Goal: Use online tool/utility: Utilize a website feature to perform a specific function

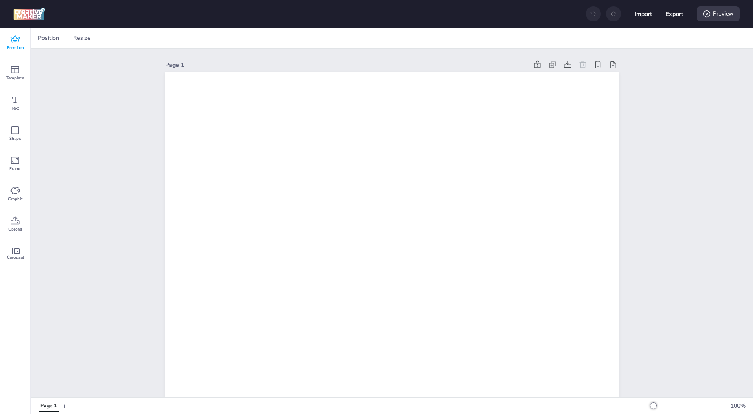
click at [16, 46] on span "Premium" at bounding box center [15, 48] width 17 height 7
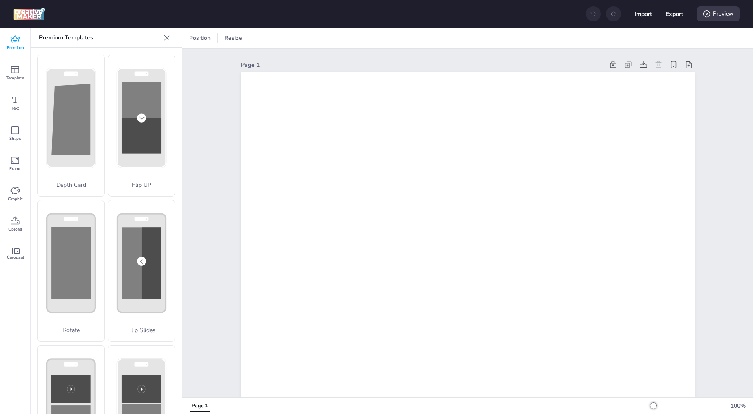
click at [645, 406] on div at bounding box center [646, 406] width 15 height 1
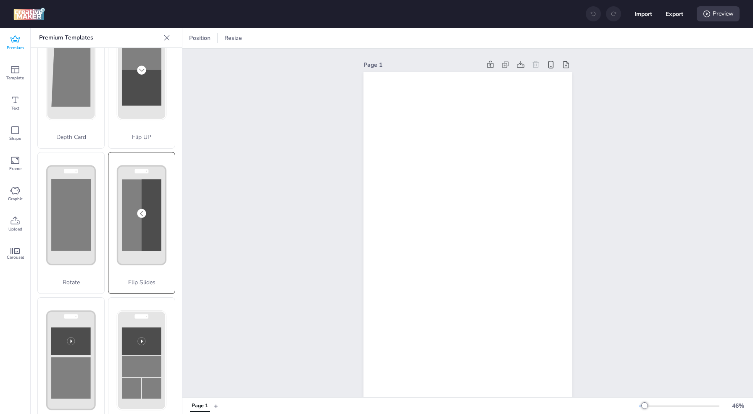
scroll to position [48, 0]
click at [161, 233] on icon at bounding box center [141, 215] width 66 height 126
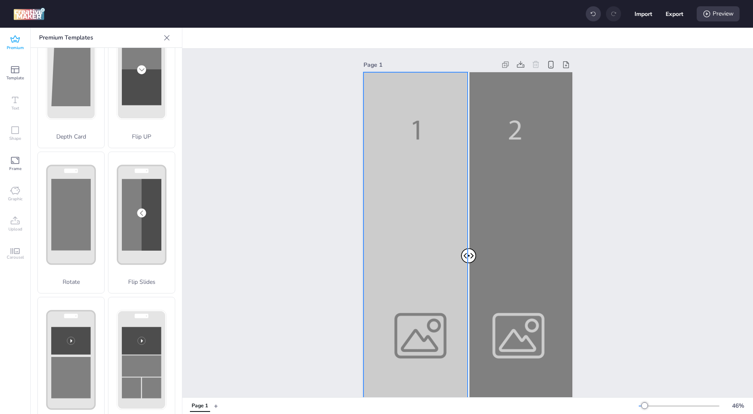
click at [434, 305] on div at bounding box center [468, 257] width 209 height 371
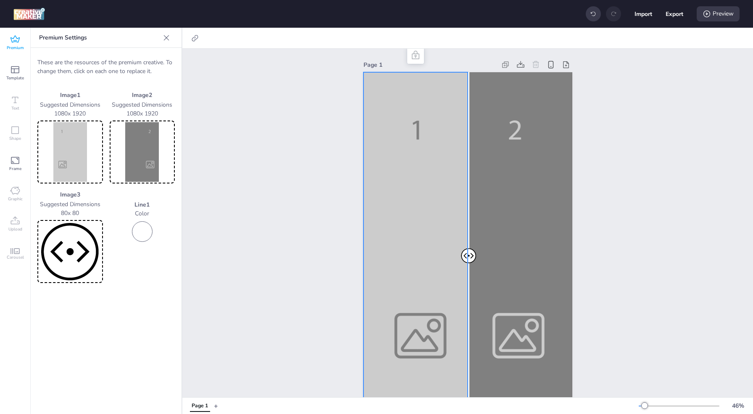
click at [80, 165] on img at bounding box center [70, 152] width 62 height 60
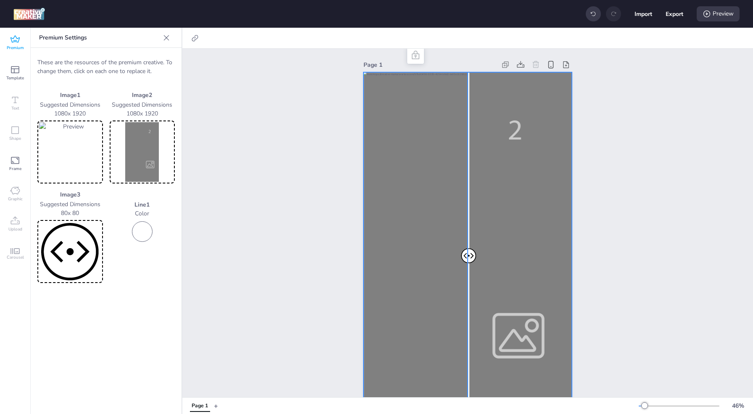
drag, startPoint x: 464, startPoint y: 251, endPoint x: 513, endPoint y: 273, distance: 53.3
click at [513, 72] on div at bounding box center [468, 72] width 209 height 0
click at [140, 165] on img at bounding box center [142, 152] width 62 height 60
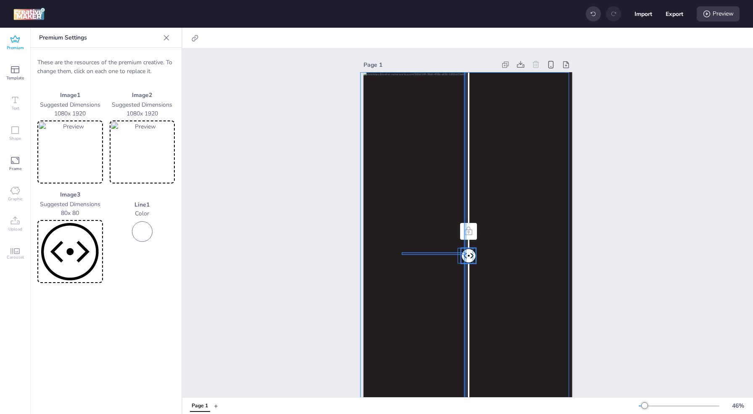
drag, startPoint x: 466, startPoint y: 255, endPoint x: 401, endPoint y: 253, distance: 64.8
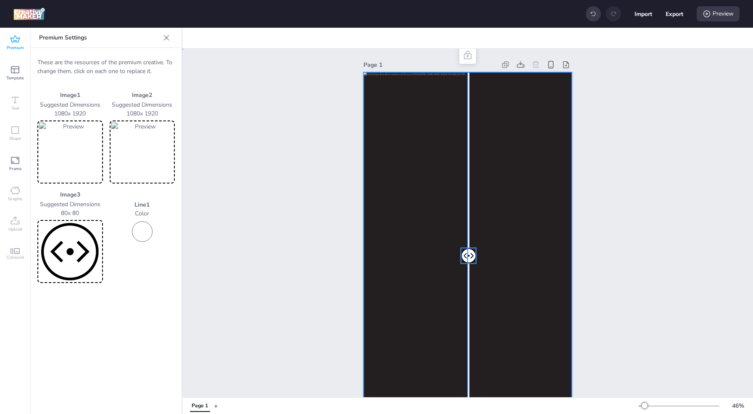
click at [256, 255] on div "Page 1" at bounding box center [467, 251] width 571 height 405
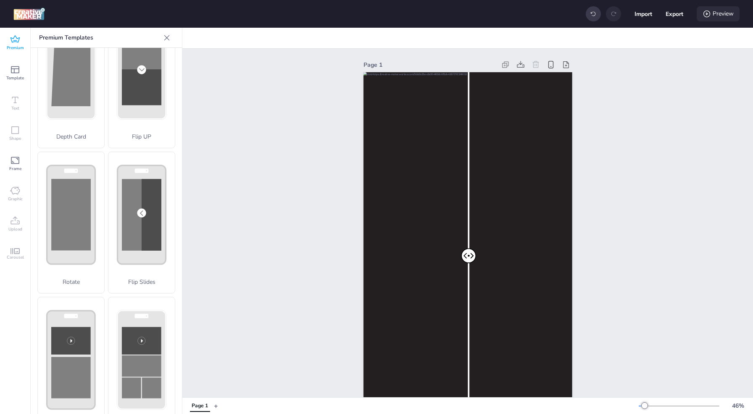
click at [719, 20] on div "Preview" at bounding box center [718, 13] width 43 height 15
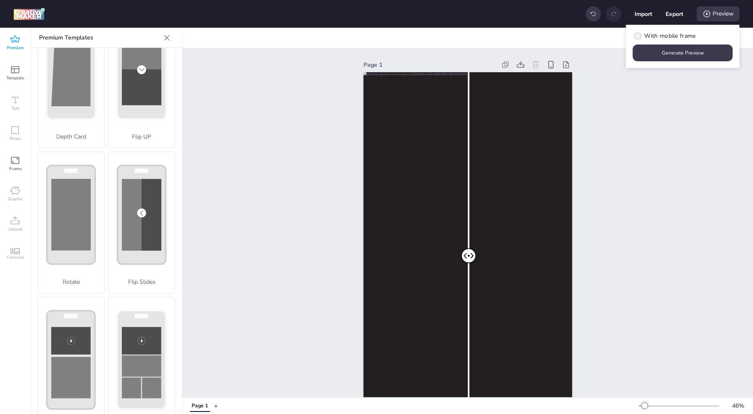
click at [681, 37] on span "With mobile frame" at bounding box center [669, 36] width 51 height 9
click at [639, 37] on input "With mobile frame" at bounding box center [636, 39] width 5 height 5
checkbox input "true"
click at [677, 58] on button "Generate Preview" at bounding box center [683, 53] width 97 height 16
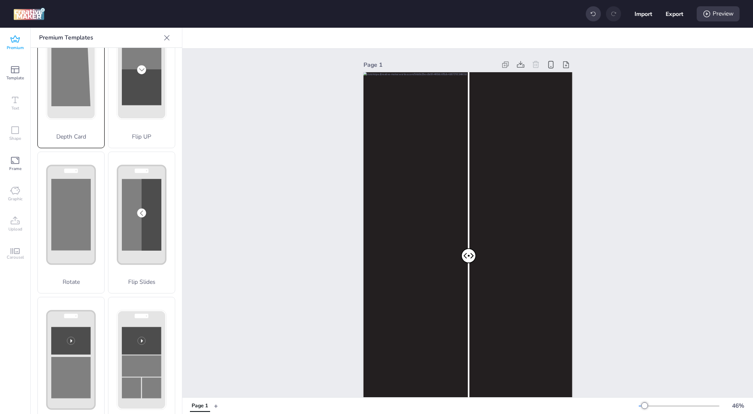
click at [76, 94] on div "Depth Card" at bounding box center [70, 77] width 67 height 142
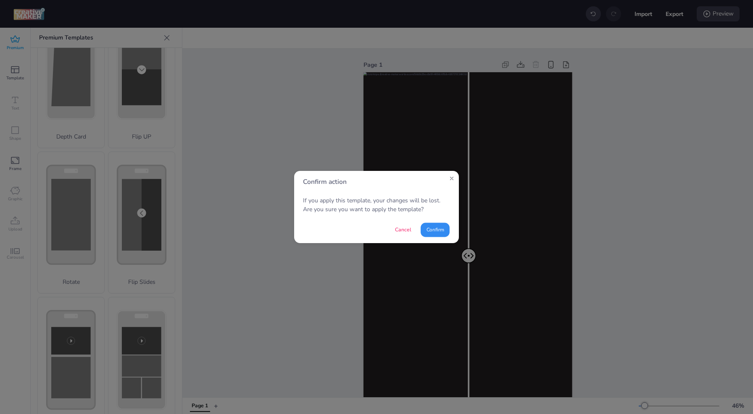
click at [443, 229] on button "Confirm" at bounding box center [435, 230] width 29 height 14
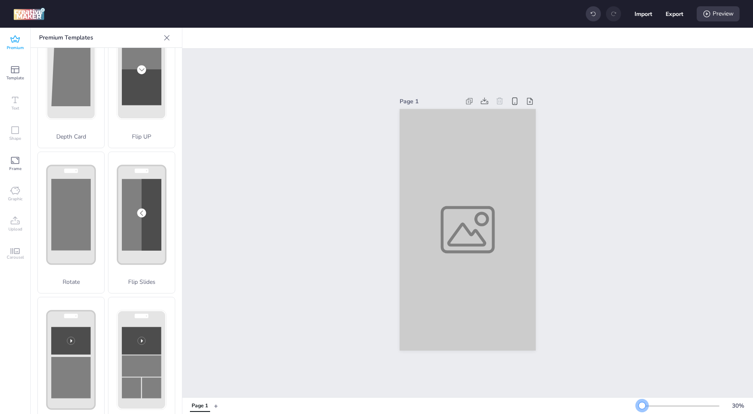
click at [642, 407] on div at bounding box center [642, 406] width 7 height 7
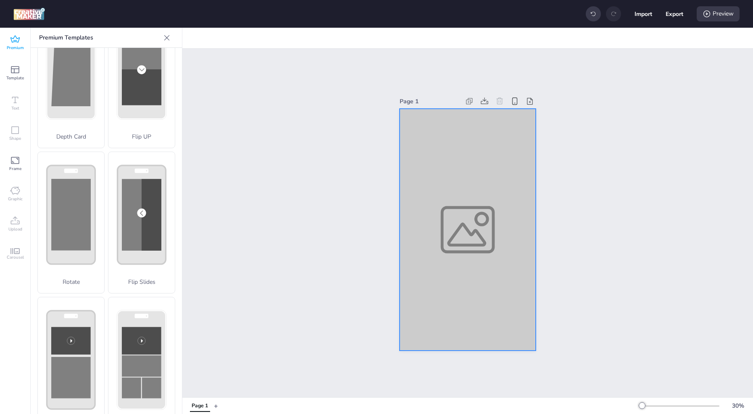
click at [521, 244] on div at bounding box center [468, 230] width 136 height 242
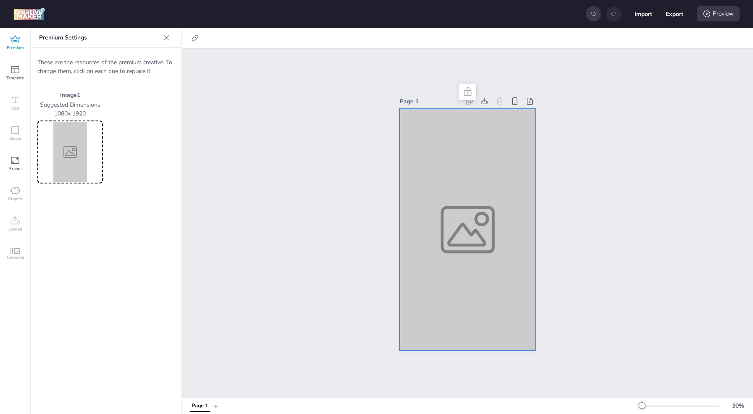
click at [75, 145] on img at bounding box center [70, 152] width 62 height 60
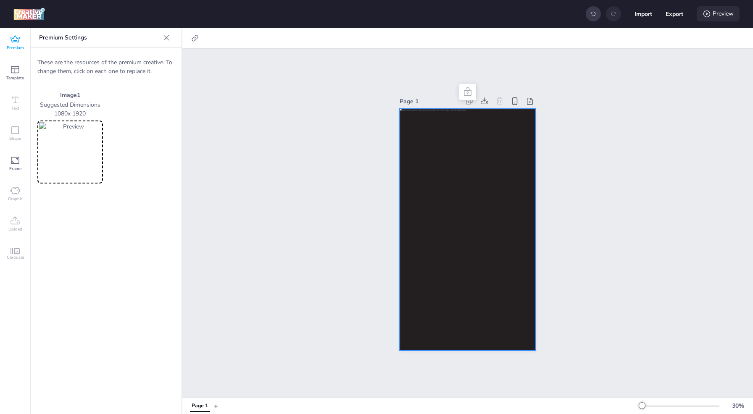
click at [720, 13] on div "Preview" at bounding box center [718, 13] width 43 height 15
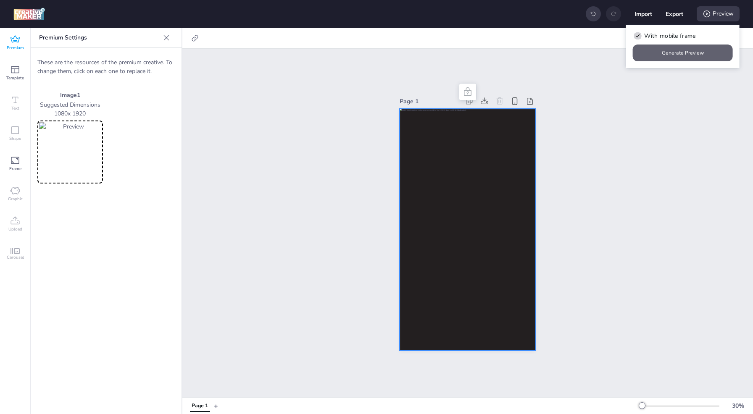
click at [697, 50] on button "Generate Preview" at bounding box center [683, 53] width 100 height 17
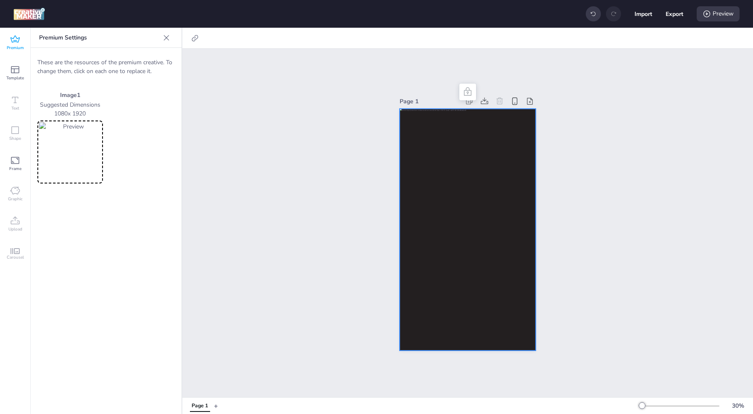
click at [18, 42] on icon at bounding box center [15, 39] width 10 height 10
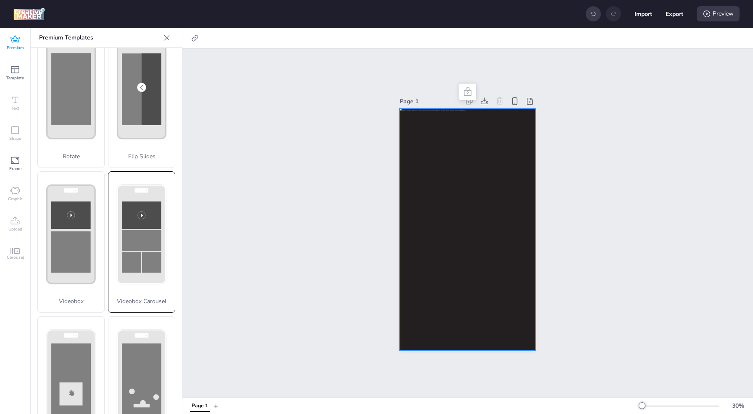
scroll to position [201, 0]
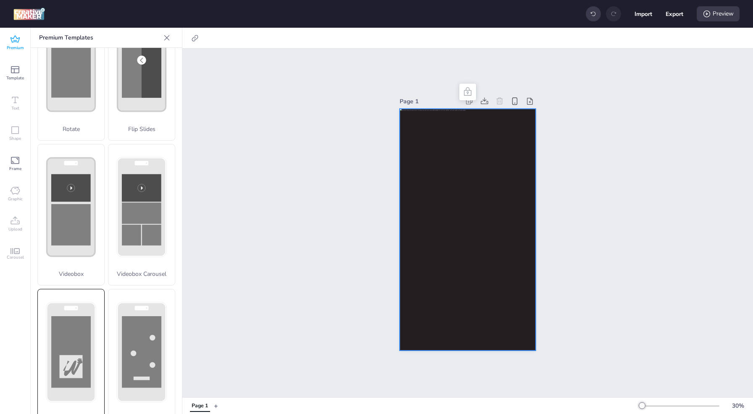
click at [84, 335] on rect at bounding box center [71, 351] width 40 height 71
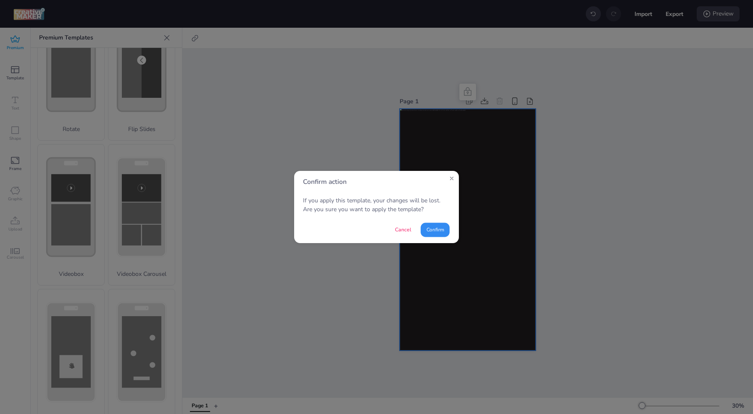
click at [431, 230] on button "Confirm" at bounding box center [435, 230] width 29 height 14
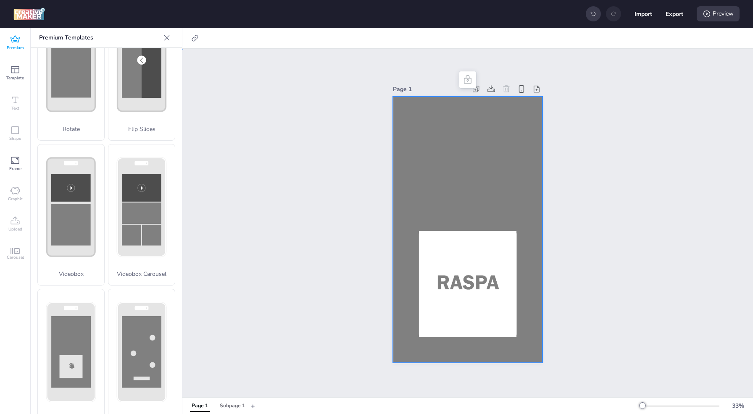
click at [439, 180] on div at bounding box center [468, 230] width 150 height 266
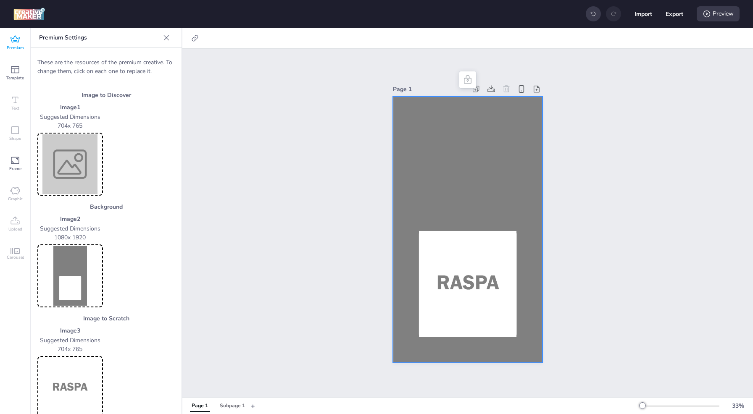
click at [72, 166] on img at bounding box center [70, 164] width 62 height 60
click at [77, 381] on img at bounding box center [70, 388] width 62 height 60
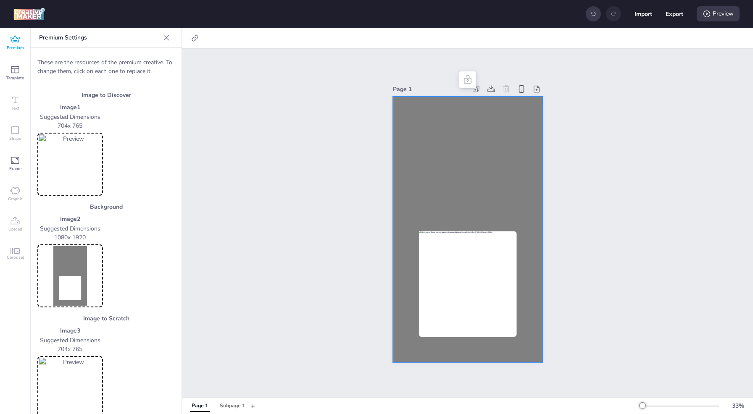
click at [81, 258] on img at bounding box center [70, 276] width 62 height 60
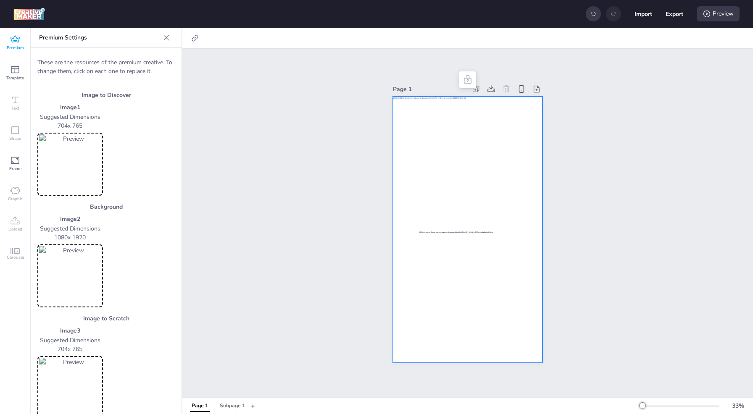
click at [90, 156] on img at bounding box center [70, 164] width 62 height 60
click at [89, 274] on img at bounding box center [70, 276] width 62 height 60
click at [726, 12] on div "Preview" at bounding box center [718, 13] width 43 height 15
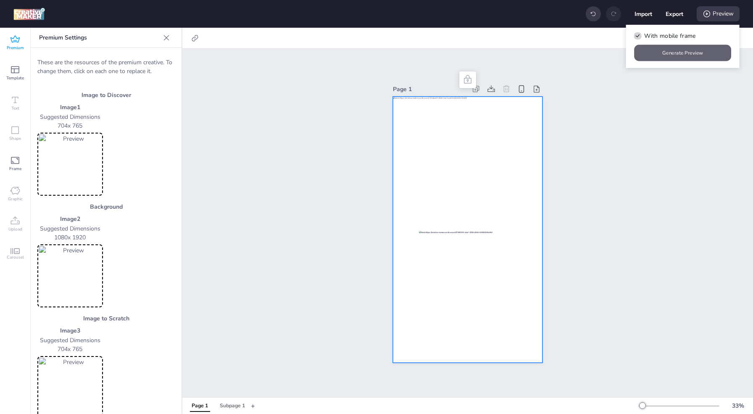
click at [667, 59] on button "Generate Preview" at bounding box center [683, 53] width 97 height 16
click at [162, 37] on icon at bounding box center [166, 38] width 8 height 8
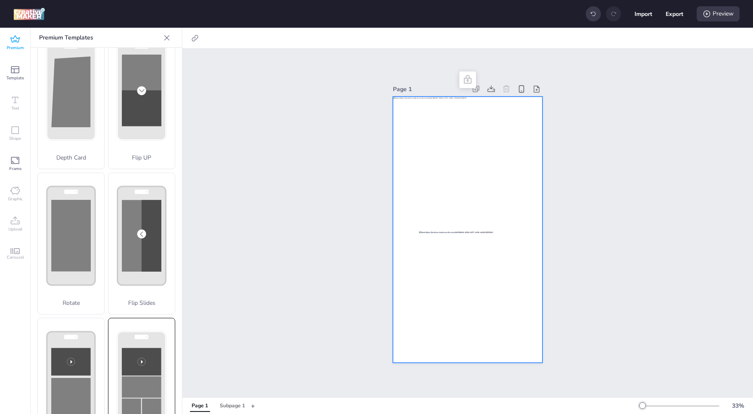
scroll to position [0, 0]
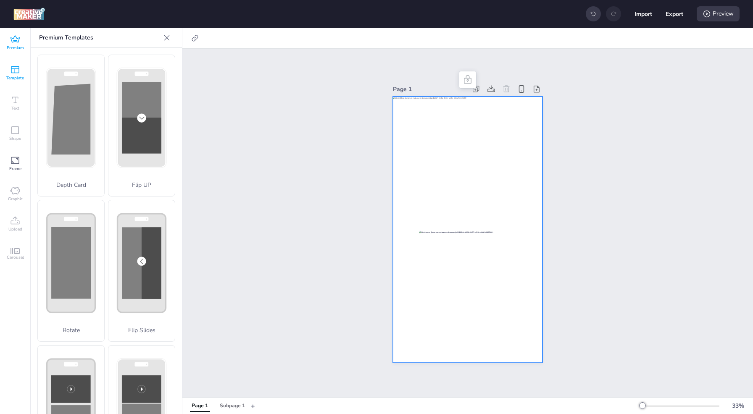
click at [15, 73] on icon at bounding box center [15, 69] width 8 height 7
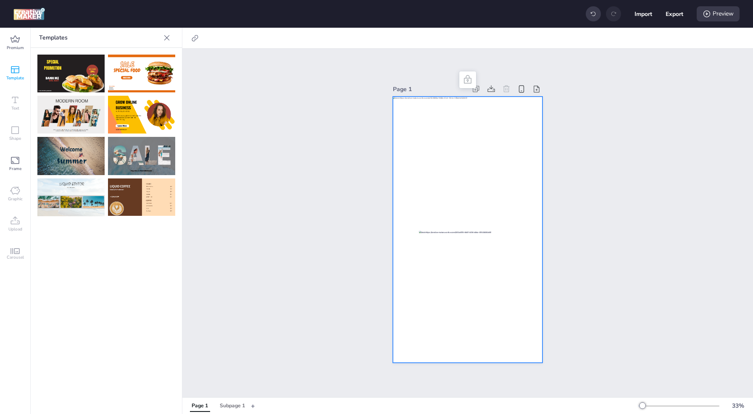
click at [17, 255] on span "Carousel" at bounding box center [15, 257] width 17 height 7
click at [165, 38] on icon at bounding box center [167, 38] width 8 height 8
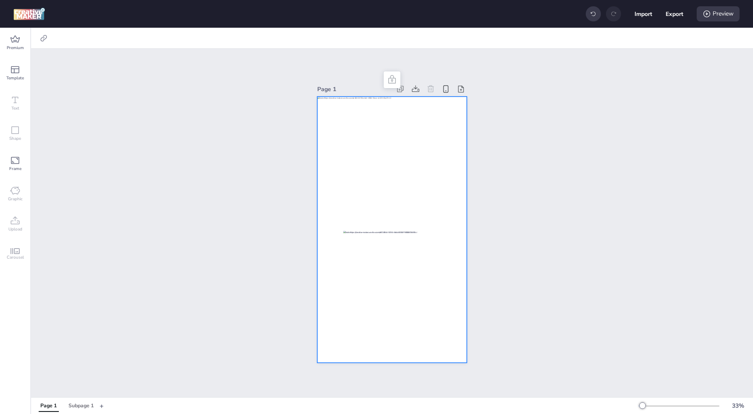
click at [32, 17] on img at bounding box center [29, 14] width 32 height 13
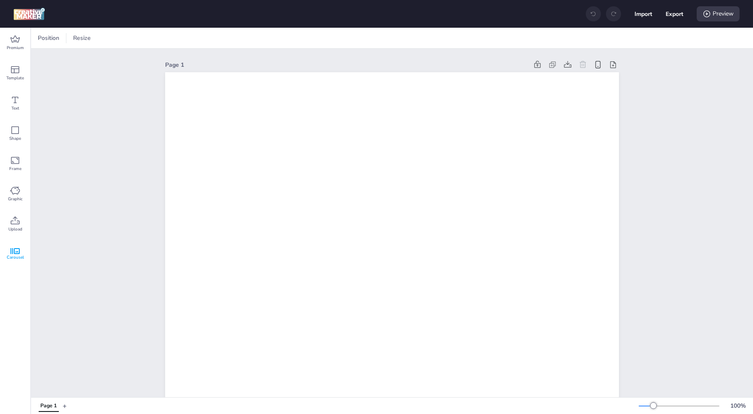
click at [13, 256] on span "Carousel" at bounding box center [15, 257] width 17 height 7
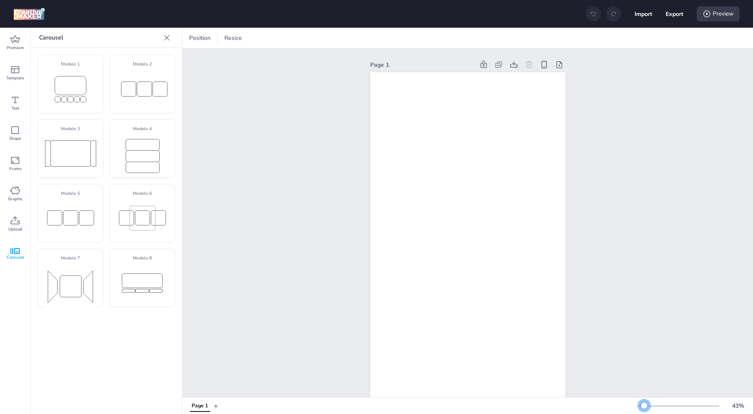
drag, startPoint x: 652, startPoint y: 406, endPoint x: 644, endPoint y: 408, distance: 7.7
click at [644, 408] on div at bounding box center [644, 406] width 7 height 7
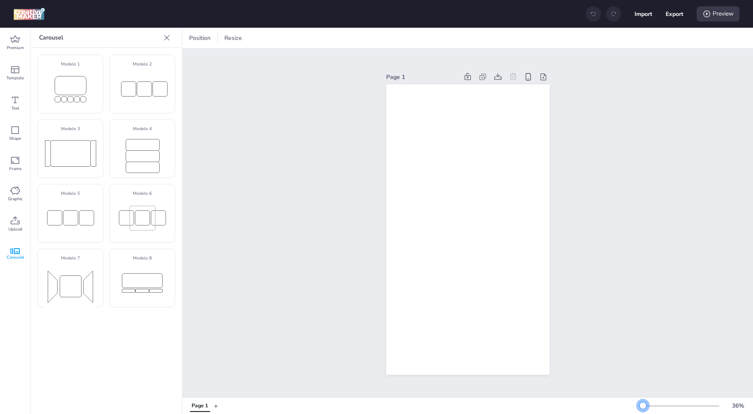
click at [643, 408] on div at bounding box center [643, 406] width 7 height 7
drag, startPoint x: 87, startPoint y: 227, endPoint x: 264, endPoint y: 284, distance: 185.2
click at [264, 284] on div "Premium Template Text Shape Frame Graphic Upload Carousel Carousel Modelo 1 Mod…" at bounding box center [376, 221] width 753 height 387
click at [92, 233] on div at bounding box center [70, 218] width 59 height 37
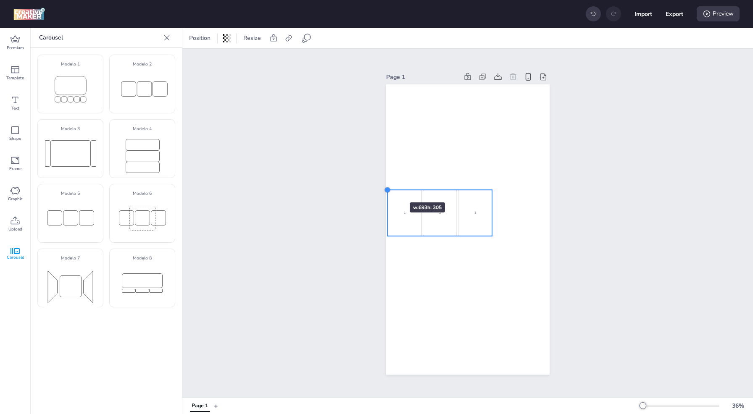
drag, startPoint x: 440, startPoint y: 221, endPoint x: 385, endPoint y: 187, distance: 65.2
click at [385, 187] on div at bounding box center [387, 190] width 7 height 7
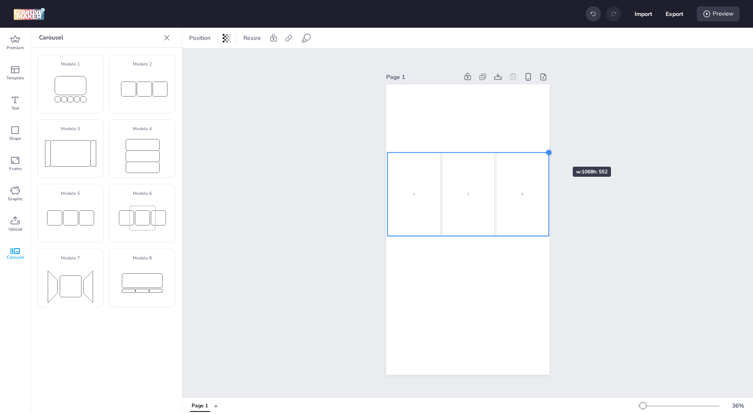
drag, startPoint x: 491, startPoint y: 189, endPoint x: 548, endPoint y: 152, distance: 67.7
click at [548, 152] on div at bounding box center [549, 153] width 7 height 7
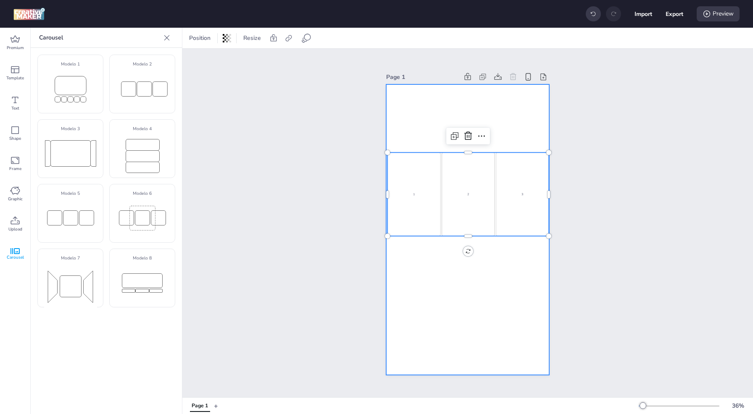
click at [520, 115] on div at bounding box center [468, 229] width 164 height 290
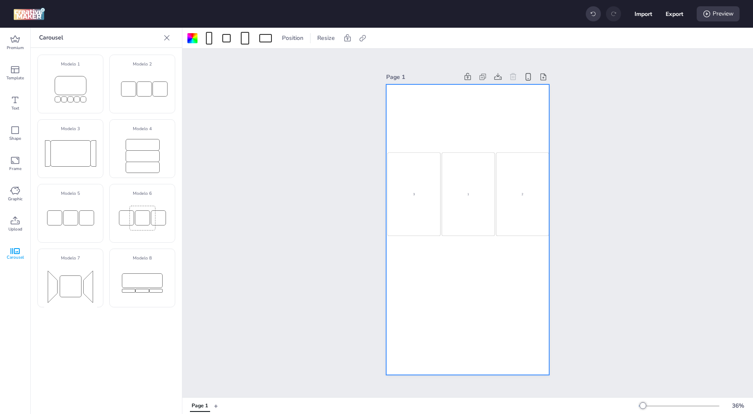
click at [482, 114] on div at bounding box center [468, 229] width 164 height 290
click at [496, 75] on icon at bounding box center [498, 77] width 8 height 8
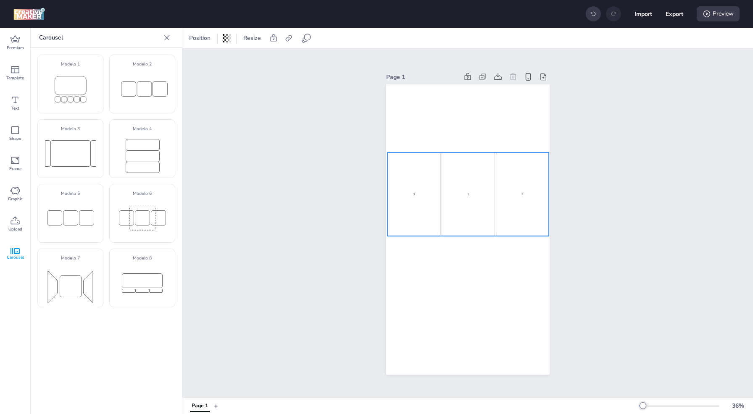
click at [433, 192] on div "3" at bounding box center [414, 195] width 53 height 84
select select "cover"
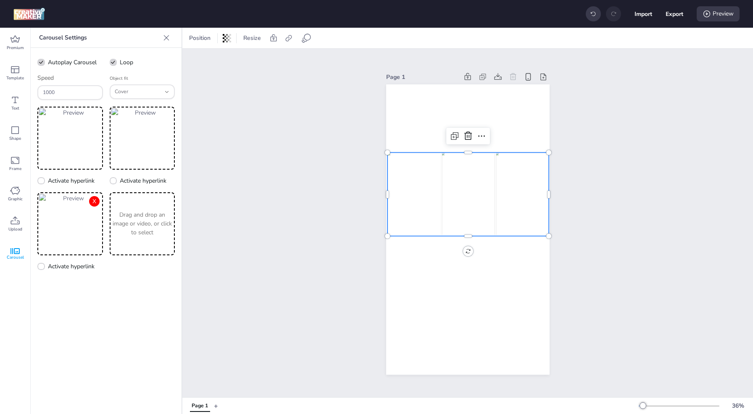
click at [92, 205] on button "X" at bounding box center [94, 201] width 11 height 11
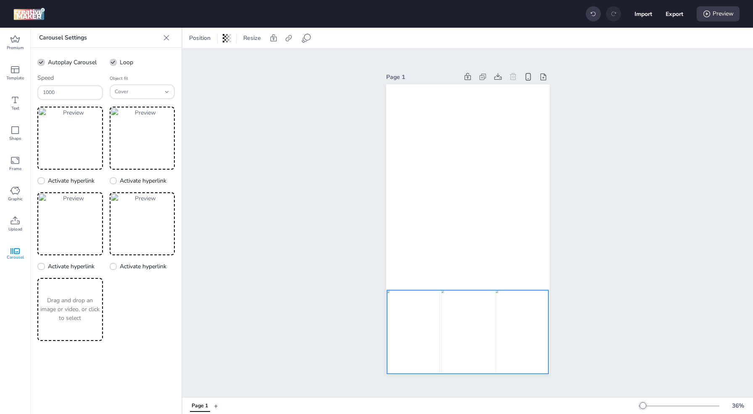
drag, startPoint x: 419, startPoint y: 175, endPoint x: 419, endPoint y: 313, distance: 138.3
click at [332, 313] on div at bounding box center [251, 333] width 162 height 84
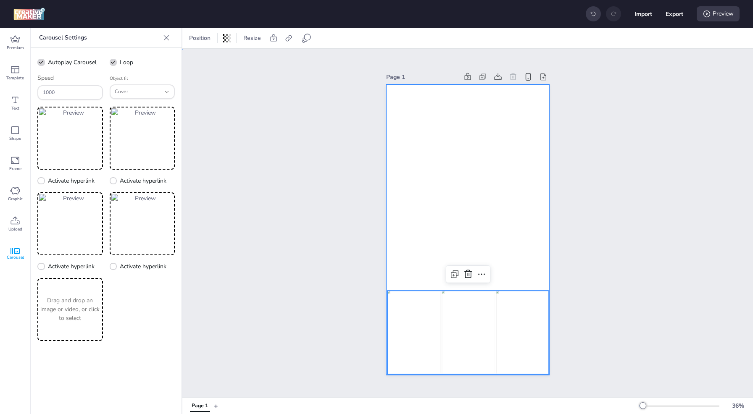
click at [416, 186] on div at bounding box center [468, 229] width 164 height 290
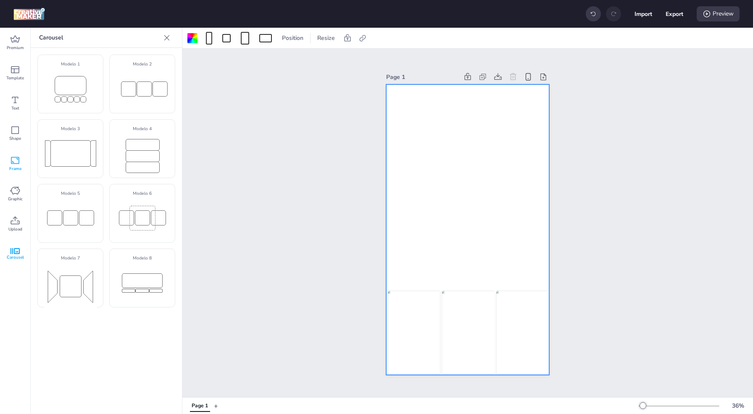
click at [18, 162] on icon at bounding box center [15, 160] width 8 height 7
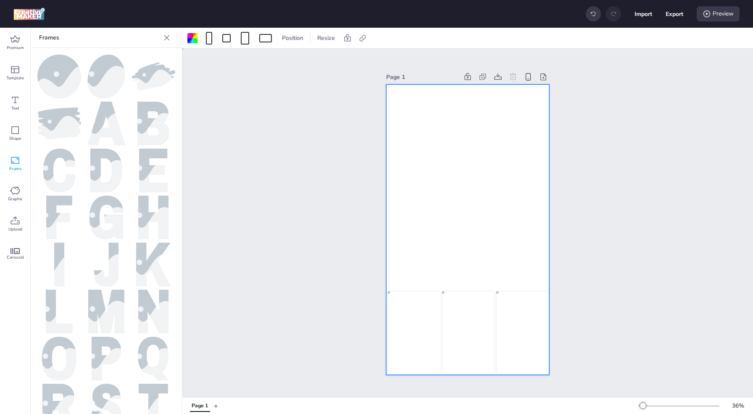
click at [455, 199] on div at bounding box center [468, 229] width 164 height 290
click at [165, 37] on icon at bounding box center [167, 38] width 8 height 8
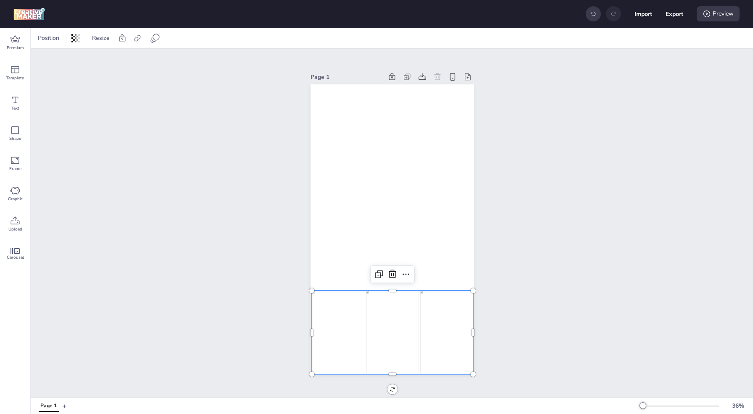
click at [359, 309] on img at bounding box center [338, 333] width 53 height 84
select select "cover"
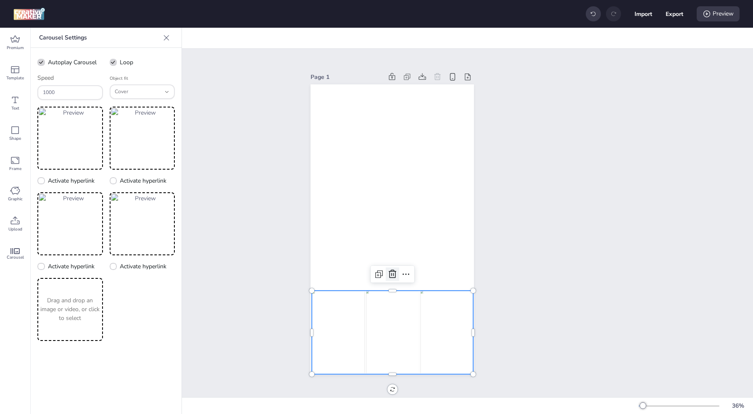
click at [392, 272] on icon at bounding box center [393, 274] width 10 height 10
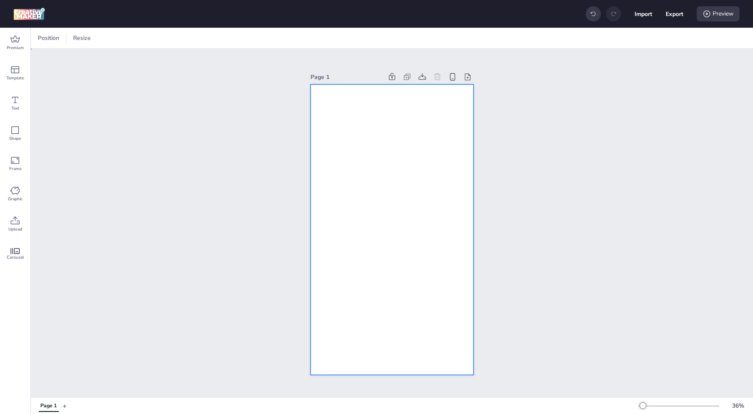
click at [383, 237] on div at bounding box center [393, 229] width 164 height 290
click at [61, 42] on span at bounding box center [58, 38] width 10 height 13
click at [58, 79] on button "1080 x 1920 px" at bounding box center [53, 73] width 42 height 12
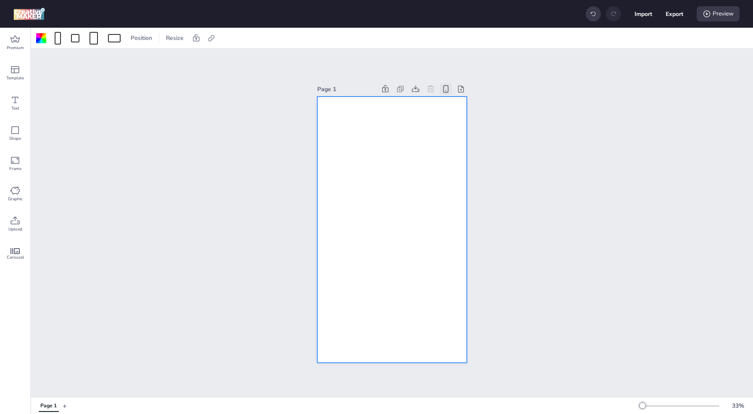
click at [446, 88] on icon at bounding box center [445, 88] width 9 height 9
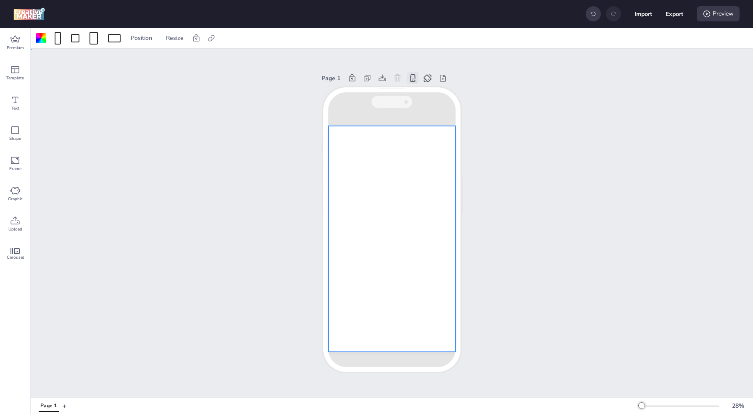
click at [371, 210] on div at bounding box center [392, 239] width 127 height 226
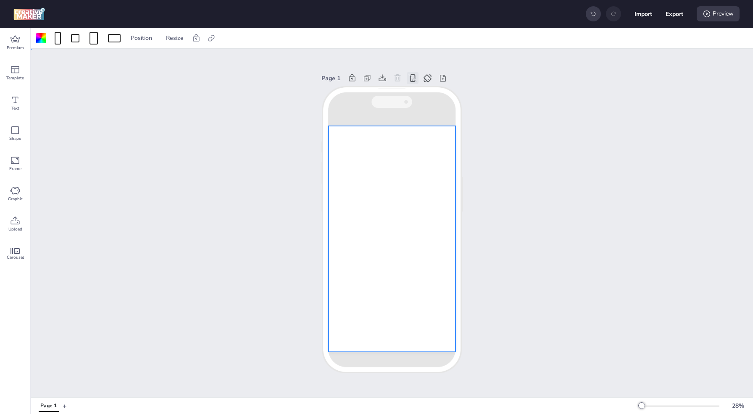
click at [371, 210] on div at bounding box center [392, 239] width 127 height 226
click at [643, 16] on button "Import" at bounding box center [643, 13] width 17 height 17
click at [640, 17] on button "Import" at bounding box center [643, 13] width 17 height 17
click at [364, 222] on div at bounding box center [392, 239] width 127 height 226
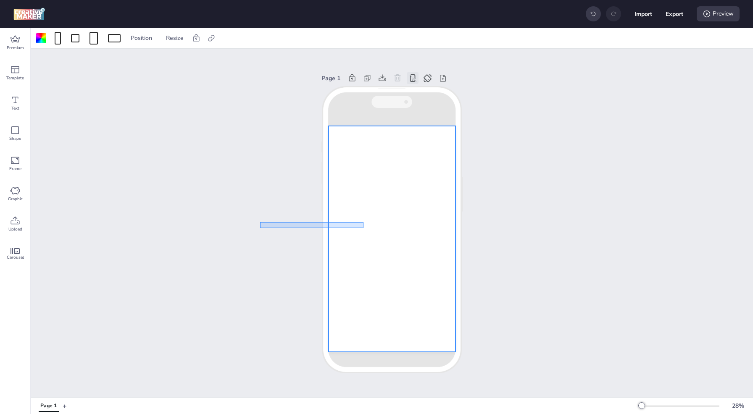
drag, startPoint x: 364, startPoint y: 222, endPoint x: 235, endPoint y: 234, distance: 129.6
click at [235, 234] on div "Page 1" at bounding box center [392, 223] width 722 height 349
click at [334, 224] on div at bounding box center [392, 239] width 127 height 226
click at [16, 251] on icon at bounding box center [15, 251] width 9 height 6
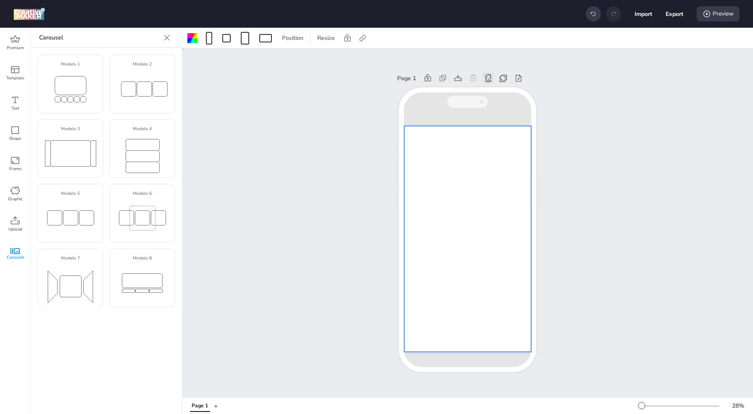
click at [459, 195] on div at bounding box center [467, 239] width 127 height 226
drag, startPoint x: 153, startPoint y: 162, endPoint x: 417, endPoint y: 222, distance: 270.7
click at [417, 222] on div "Premium Template Text Shape Frame Graphic Upload Carousel Carousel Modelo 1 Mod…" at bounding box center [376, 221] width 753 height 387
click at [150, 164] on rect at bounding box center [143, 167] width 34 height 11
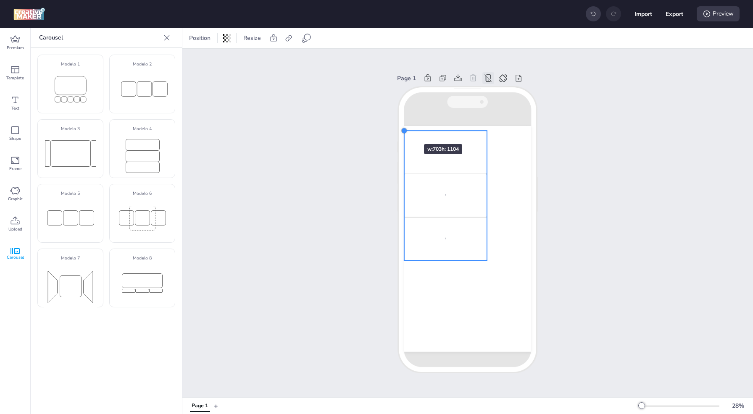
drag, startPoint x: 443, startPoint y: 216, endPoint x: 399, endPoint y: 129, distance: 97.2
click at [401, 129] on div at bounding box center [404, 130] width 7 height 7
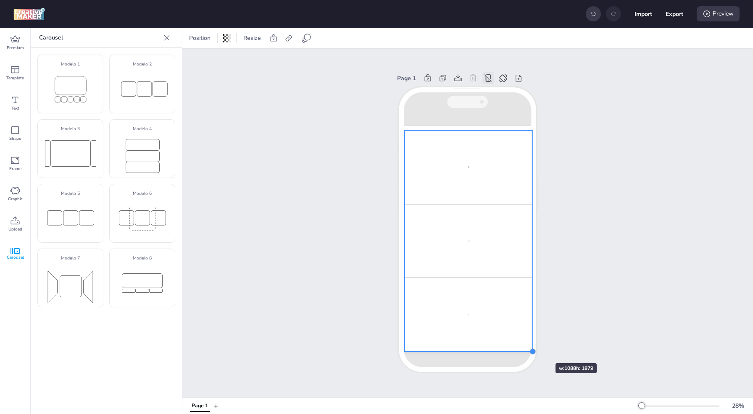
drag, startPoint x: 485, startPoint y: 257, endPoint x: 530, endPoint y: 348, distance: 102.1
click at [530, 348] on div at bounding box center [532, 351] width 7 height 7
click at [472, 165] on div "2" at bounding box center [469, 168] width 128 height 74
select select "cover"
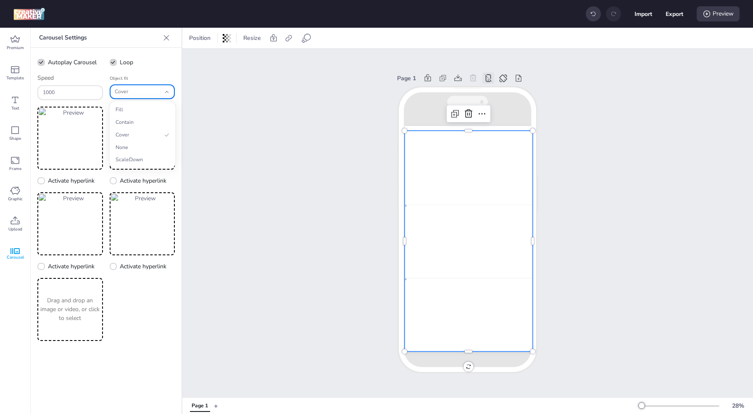
click at [130, 93] on span "Cover" at bounding box center [138, 92] width 46 height 8
click at [131, 110] on span "Fill" at bounding box center [139, 110] width 46 height 8
type input "fill"
select select "fill"
click at [131, 91] on span "Fill" at bounding box center [138, 92] width 46 height 8
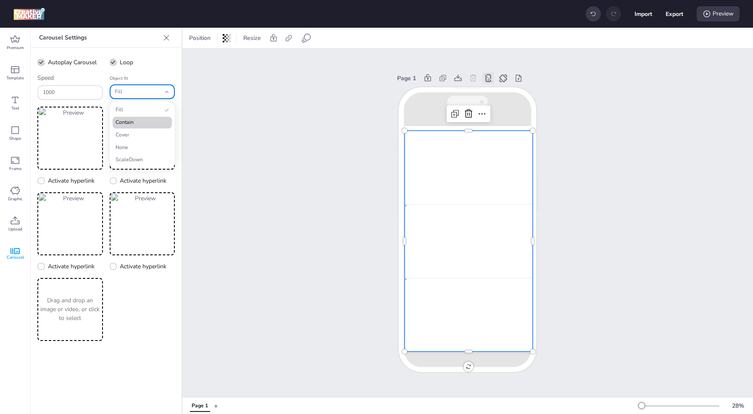
click at [132, 121] on span "Contain" at bounding box center [139, 123] width 46 height 8
type input "contain"
select select "contain"
click at [129, 95] on span "Contain" at bounding box center [138, 92] width 46 height 8
click at [128, 134] on span "Cover" at bounding box center [139, 136] width 46 height 8
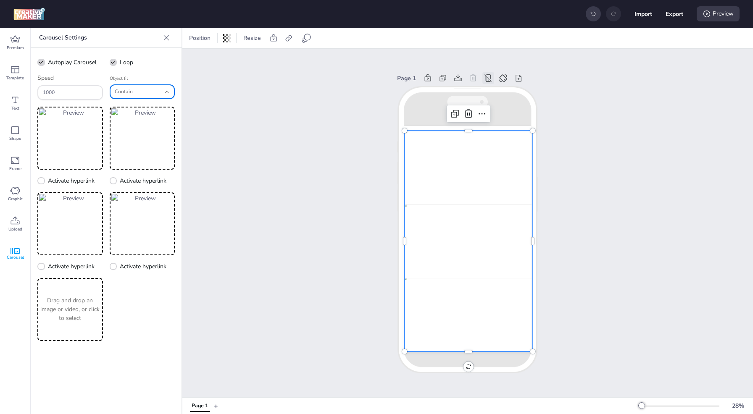
type input "cover"
select select "cover"
click at [121, 93] on span "Cover" at bounding box center [138, 92] width 46 height 8
click at [128, 148] on span "None" at bounding box center [139, 148] width 46 height 8
type input "none"
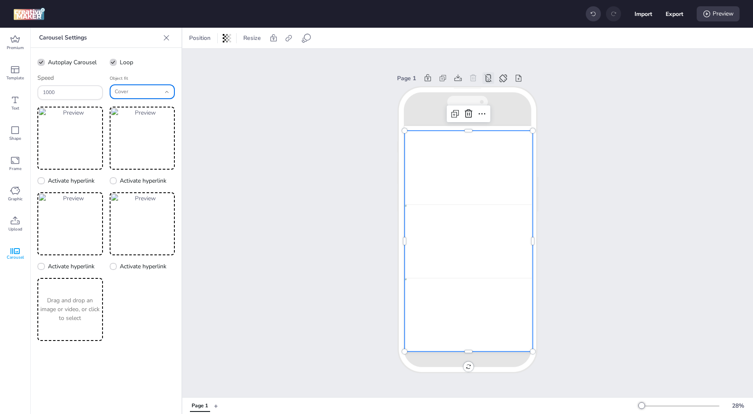
select select "none"
click at [124, 98] on div "None" at bounding box center [138, 91] width 46 height 13
click at [131, 162] on span "ScaleDown" at bounding box center [139, 160] width 46 height 8
type input "scale-down"
select select "scale-down"
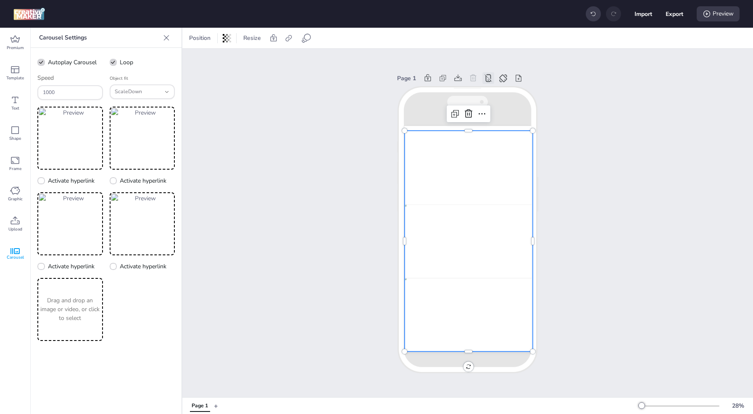
scroll to position [7, 0]
click at [13, 47] on span "Premium" at bounding box center [15, 48] width 17 height 7
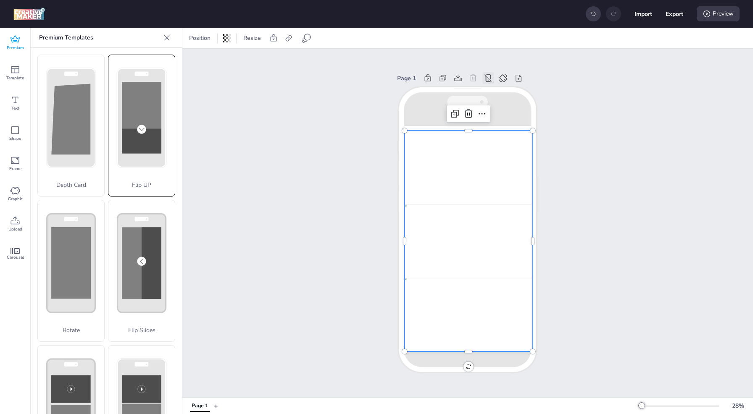
click at [148, 157] on div "Flip UP" at bounding box center [141, 126] width 67 height 142
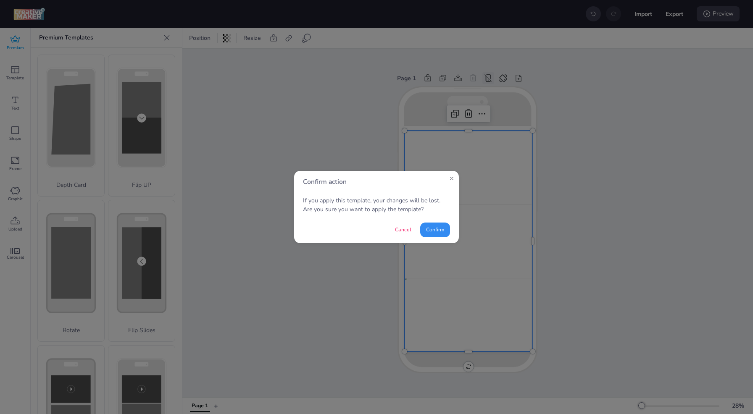
click at [444, 230] on button "Confirm" at bounding box center [435, 230] width 30 height 15
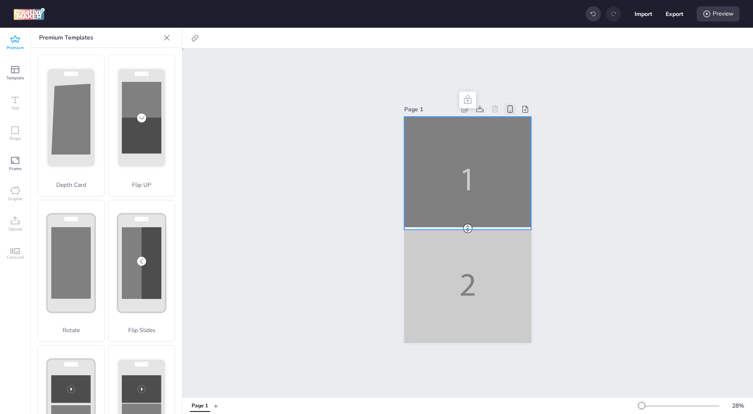
click at [466, 197] on div at bounding box center [467, 230] width 127 height 226
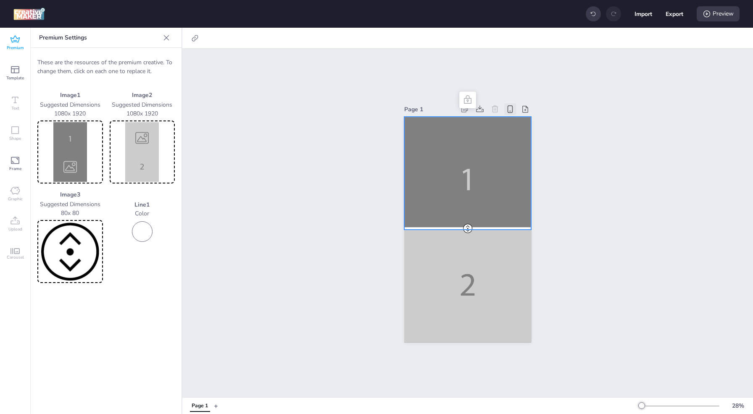
click at [64, 154] on img at bounding box center [70, 152] width 62 height 60
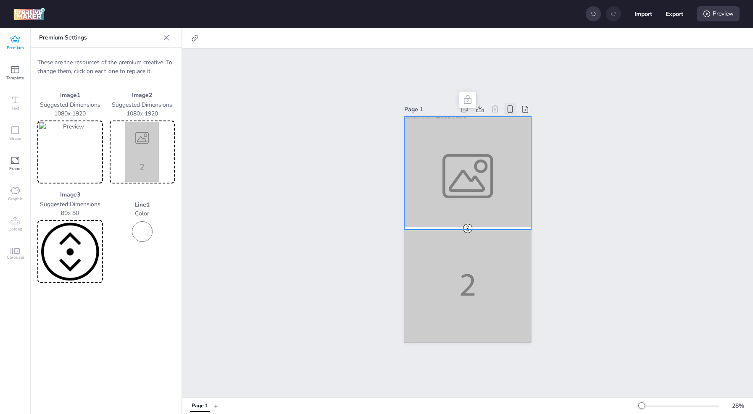
click at [145, 150] on img at bounding box center [142, 152] width 62 height 60
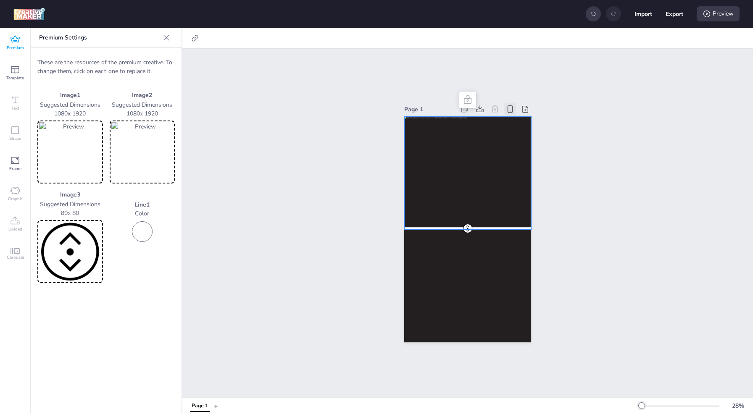
click at [81, 242] on img at bounding box center [70, 252] width 62 height 60
click at [718, 16] on div "Preview" at bounding box center [718, 13] width 43 height 15
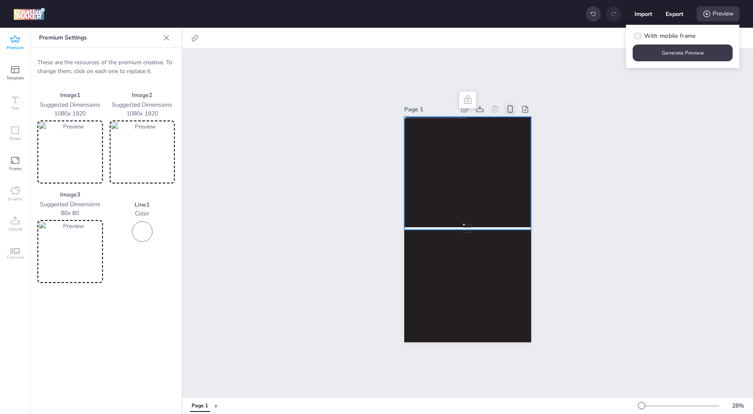
click at [669, 37] on span "With mobile frame" at bounding box center [669, 36] width 51 height 9
click at [639, 37] on input "With mobile frame" at bounding box center [636, 39] width 5 height 5
checkbox input "true"
click at [672, 55] on button "Generate Preview" at bounding box center [683, 53] width 97 height 16
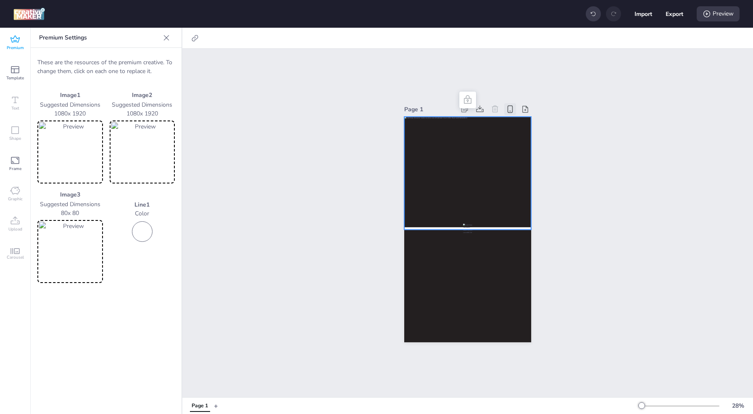
click at [11, 41] on icon at bounding box center [15, 39] width 10 height 10
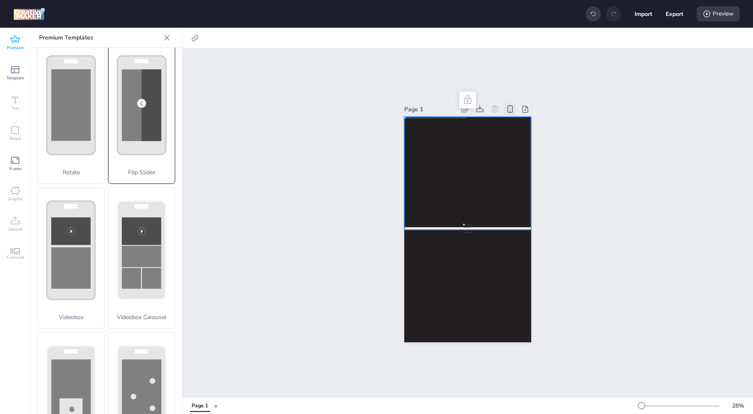
scroll to position [166, 0]
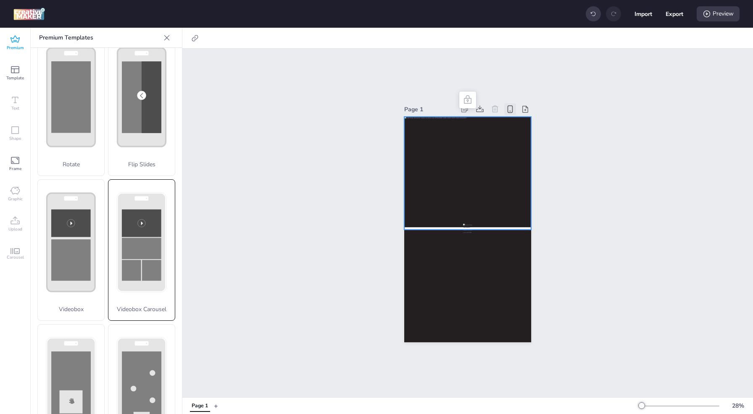
click at [136, 222] on rect at bounding box center [142, 224] width 40 height 28
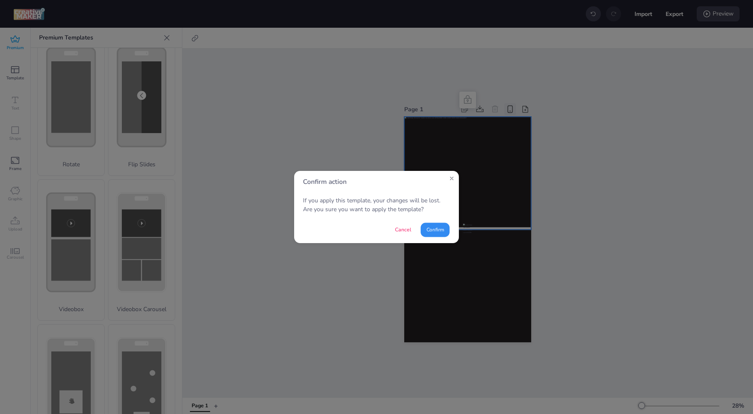
click at [438, 231] on button "Confirm" at bounding box center [435, 230] width 29 height 14
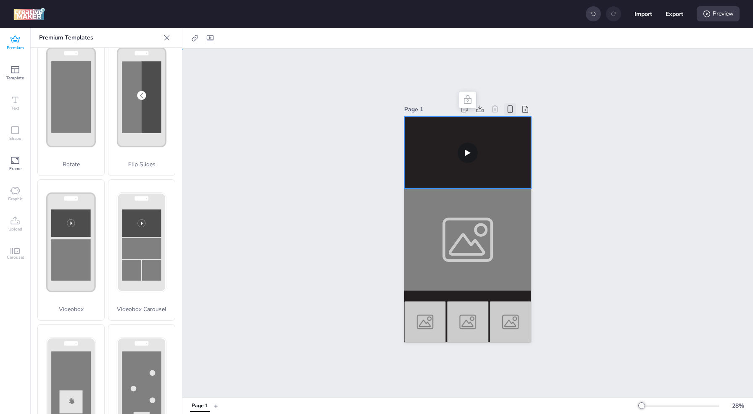
click at [445, 156] on video at bounding box center [467, 153] width 127 height 72
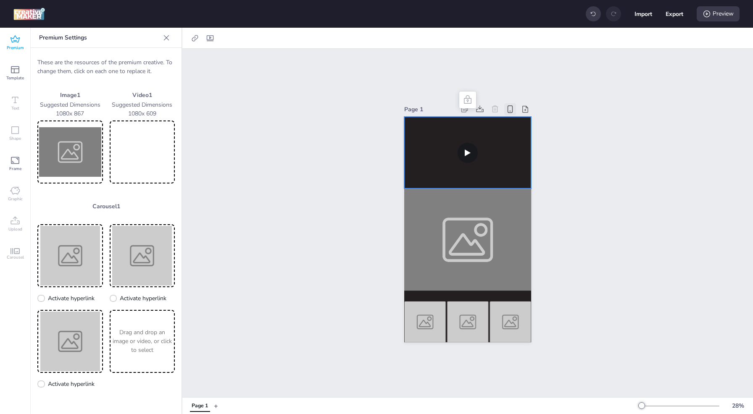
click at [136, 150] on video at bounding box center [142, 152] width 62 height 60
click at [79, 254] on img at bounding box center [70, 256] width 62 height 60
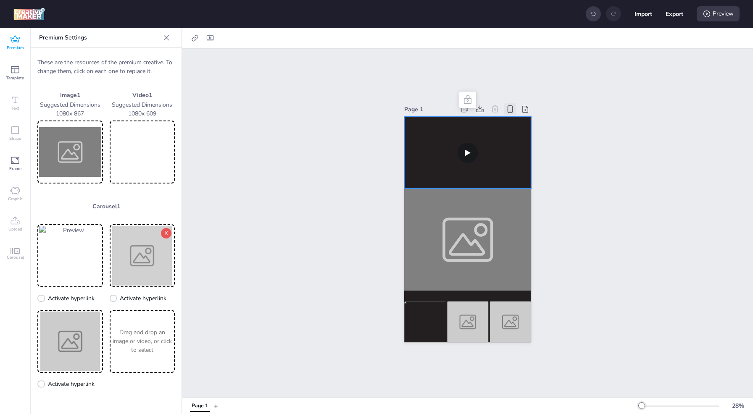
click at [146, 254] on img at bounding box center [142, 256] width 62 height 60
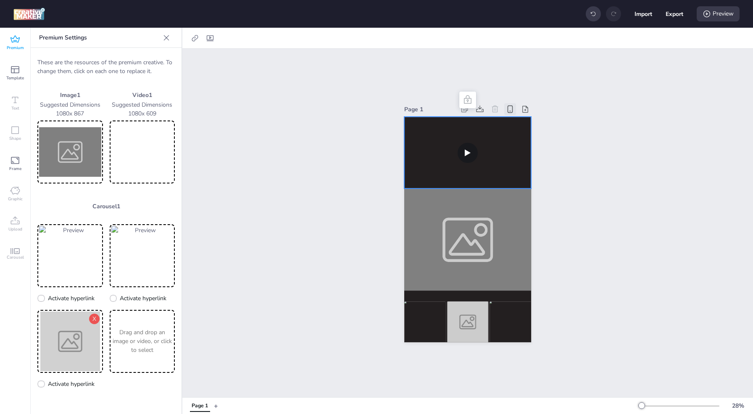
click at [73, 348] on img at bounding box center [70, 342] width 62 height 60
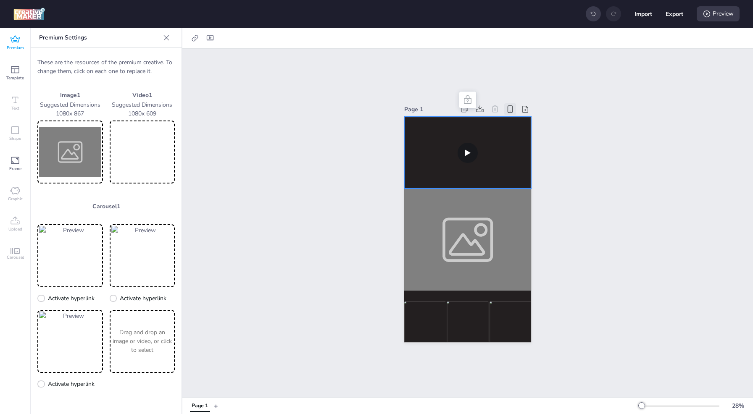
click at [72, 156] on img at bounding box center [70, 152] width 62 height 60
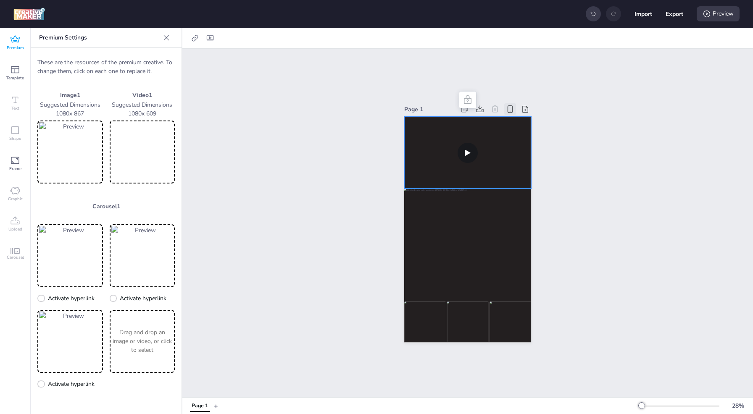
click at [142, 155] on video at bounding box center [142, 152] width 62 height 60
click at [74, 156] on img at bounding box center [70, 152] width 62 height 60
click at [17, 38] on icon at bounding box center [15, 38] width 9 height 7
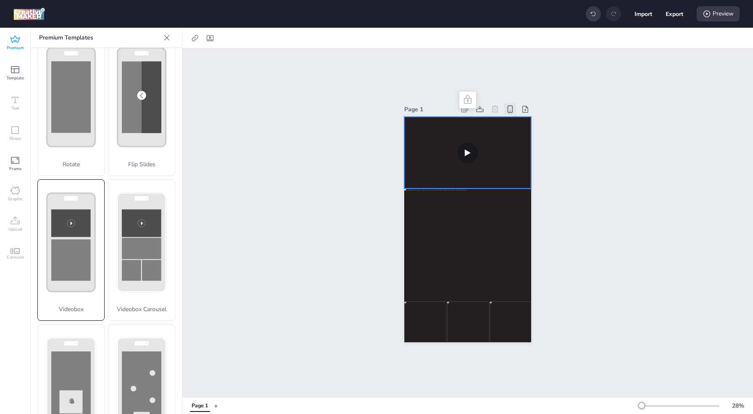
click at [77, 240] on rect at bounding box center [71, 261] width 40 height 42
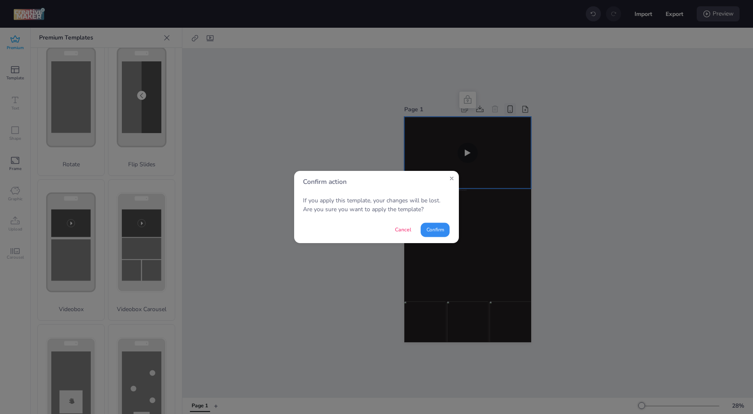
click at [437, 234] on button "Confirm" at bounding box center [435, 230] width 29 height 14
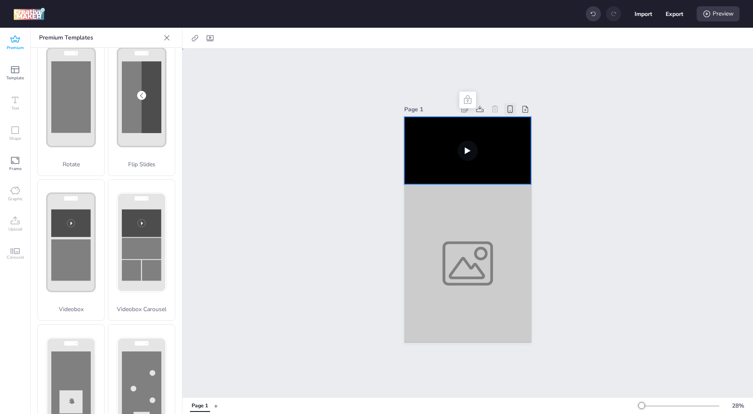
click at [418, 158] on video at bounding box center [467, 151] width 127 height 68
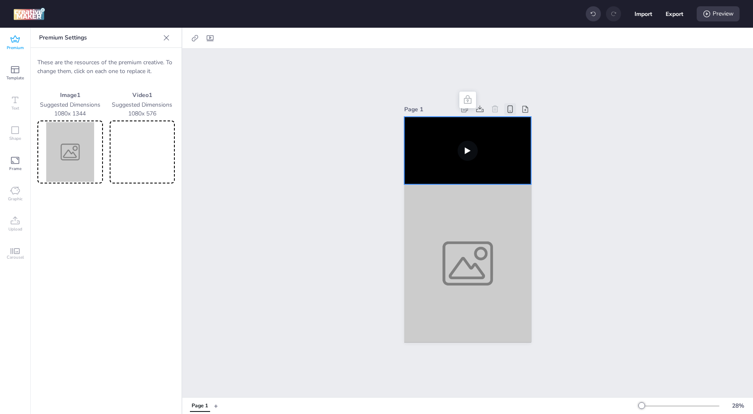
click at [136, 155] on video at bounding box center [142, 152] width 62 height 60
click at [91, 164] on img at bounding box center [70, 152] width 62 height 60
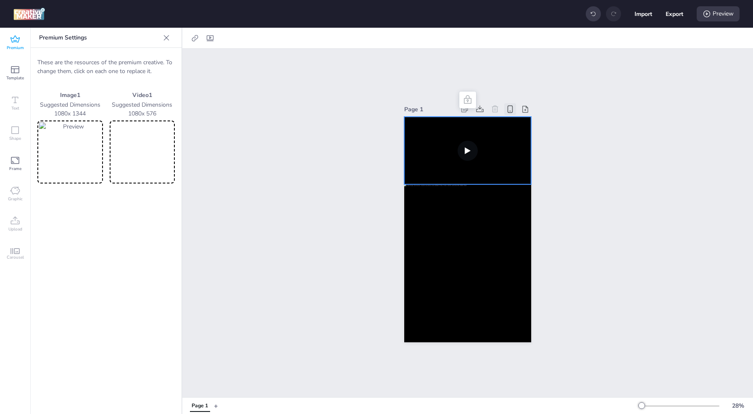
click at [96, 153] on img at bounding box center [70, 152] width 62 height 60
click at [13, 42] on icon at bounding box center [15, 38] width 9 height 7
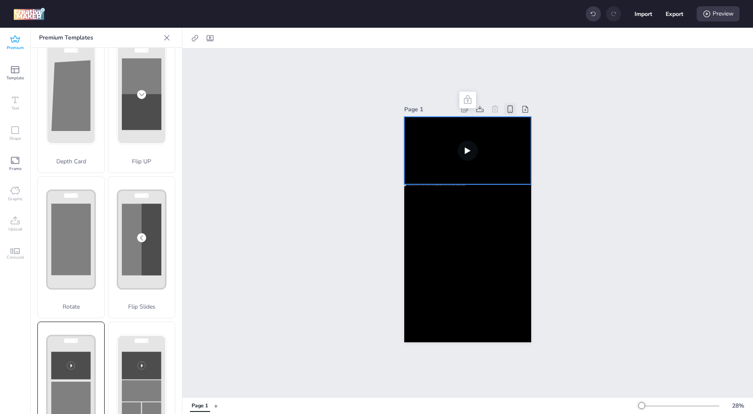
scroll to position [23, 0]
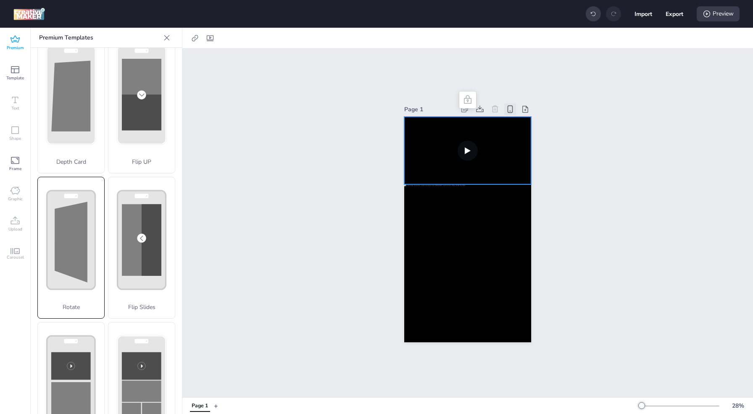
click at [80, 241] on div "Rotate" at bounding box center [70, 248] width 67 height 142
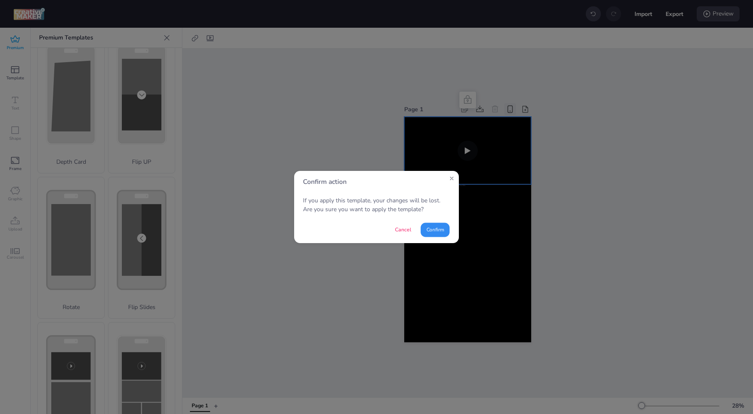
click at [430, 230] on button "Confirm" at bounding box center [435, 230] width 29 height 14
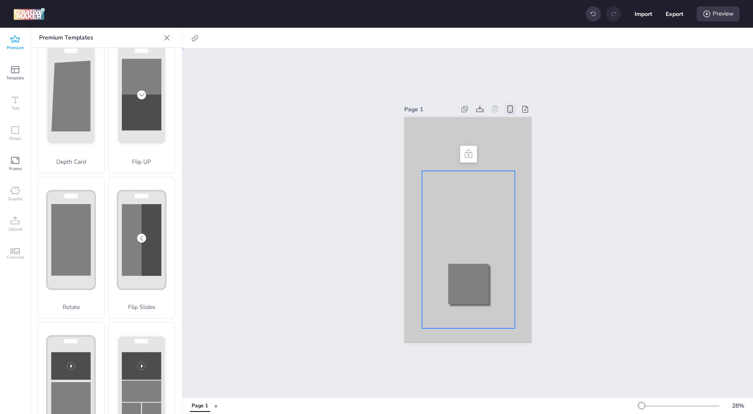
click at [446, 207] on div at bounding box center [468, 250] width 93 height 158
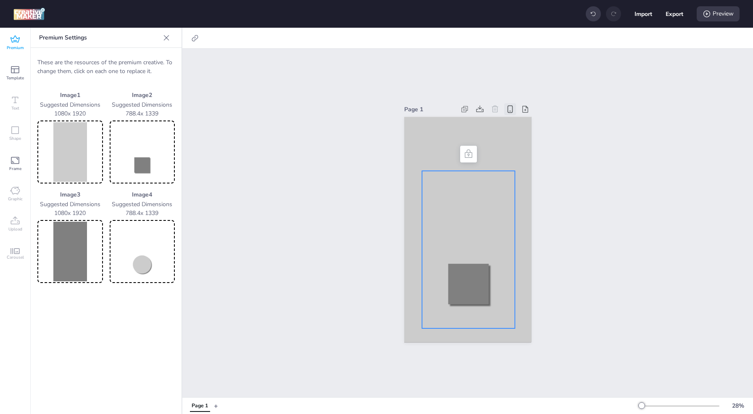
click at [72, 161] on img at bounding box center [70, 152] width 62 height 60
click at [15, 40] on icon at bounding box center [15, 39] width 10 height 10
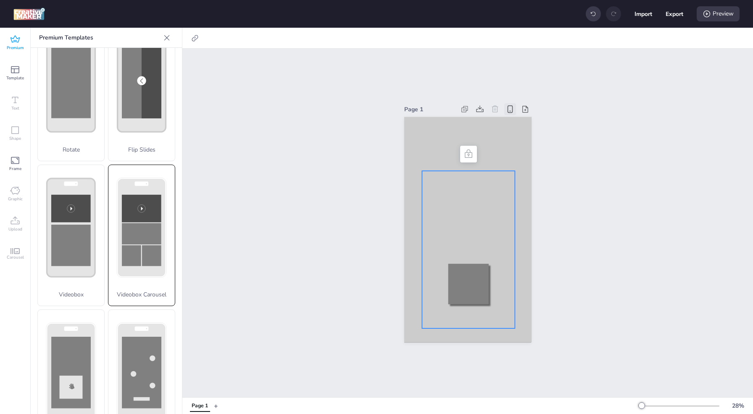
scroll to position [181, 0]
click at [142, 245] on rect at bounding box center [151, 255] width 19 height 21
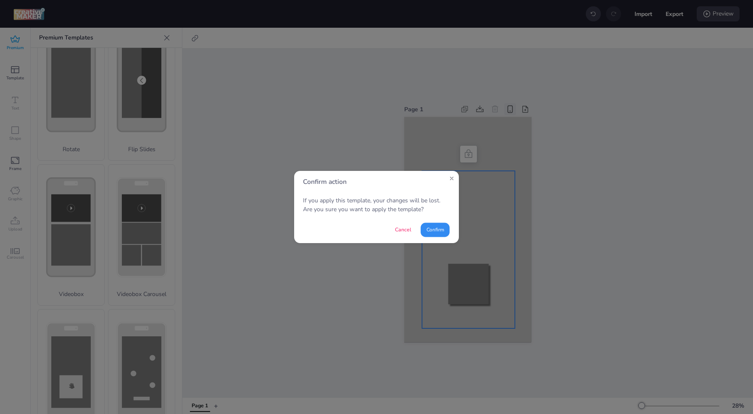
click at [440, 229] on button "Confirm" at bounding box center [435, 230] width 29 height 14
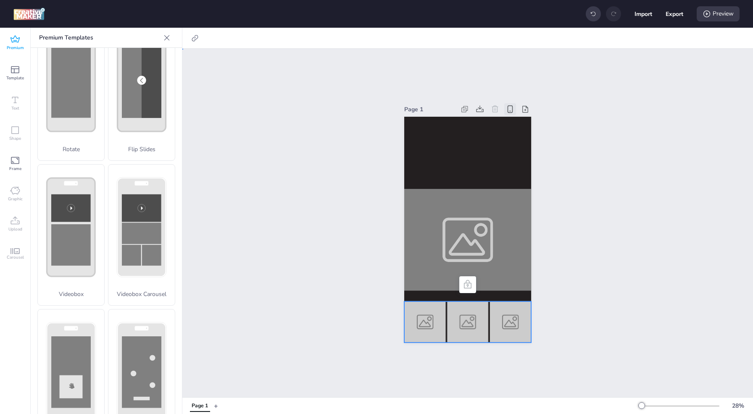
click at [459, 302] on img at bounding box center [468, 322] width 42 height 41
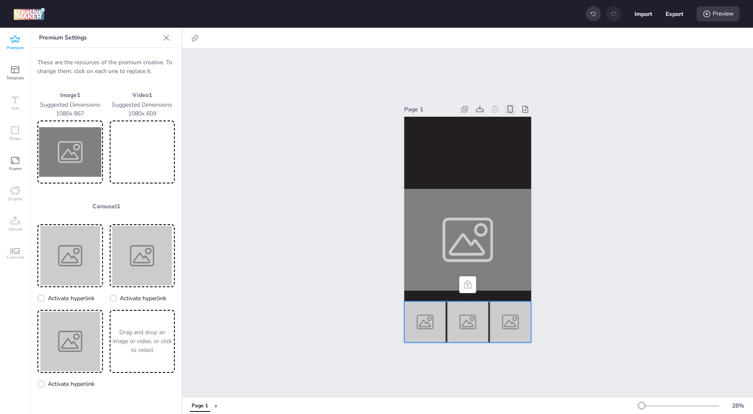
click at [13, 47] on span "Premium" at bounding box center [15, 48] width 17 height 7
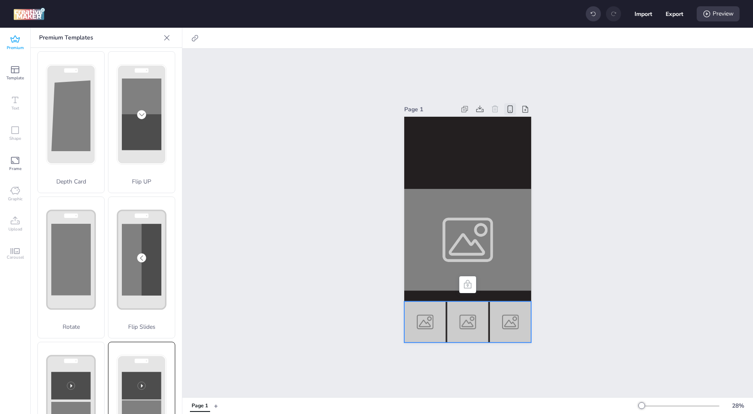
scroll to position [0, 0]
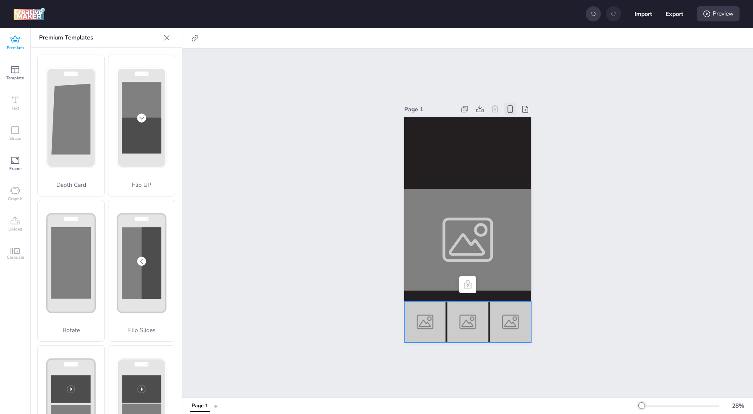
click at [25, 8] on img at bounding box center [29, 14] width 32 height 13
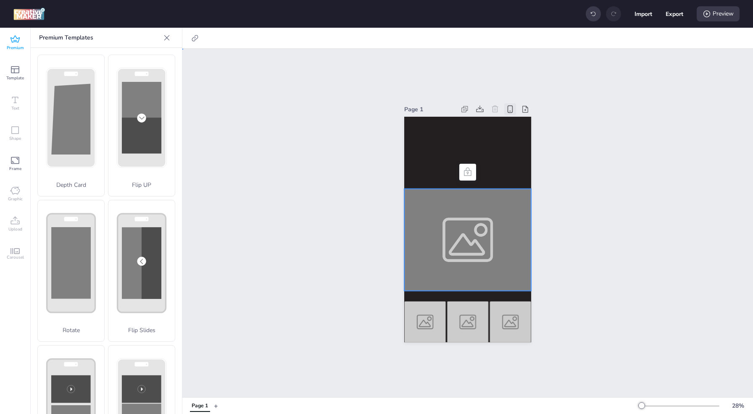
click at [459, 232] on div at bounding box center [467, 240] width 127 height 102
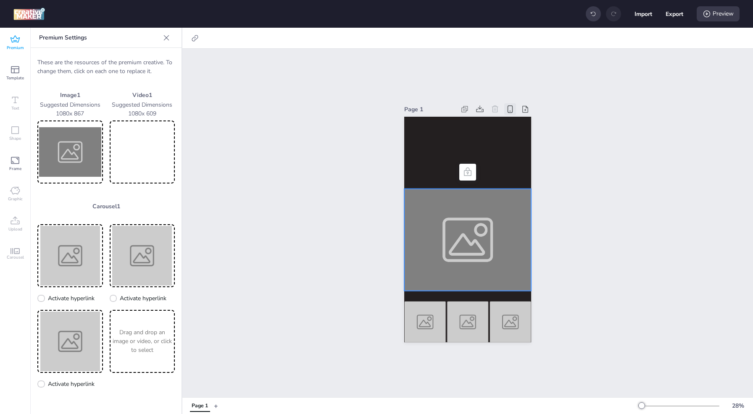
click at [465, 170] on icon at bounding box center [468, 172] width 8 height 8
click at [153, 152] on video at bounding box center [142, 152] width 62 height 60
click at [95, 154] on img at bounding box center [70, 152] width 62 height 60
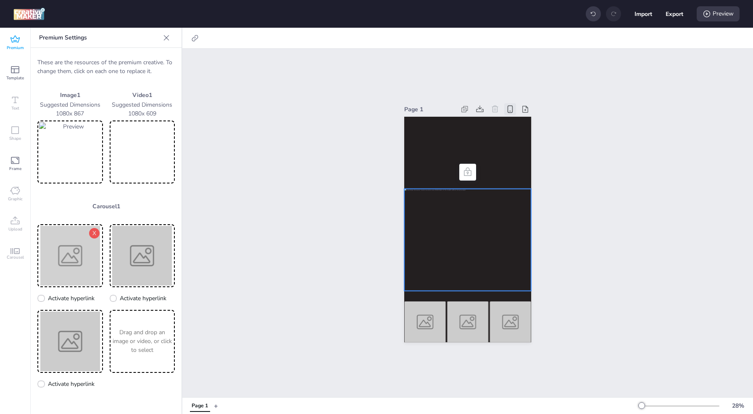
click at [79, 267] on img at bounding box center [70, 256] width 62 height 60
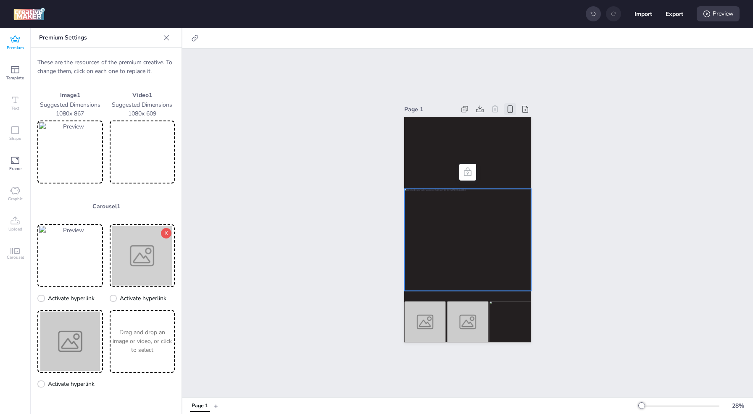
click at [123, 267] on img at bounding box center [142, 256] width 62 height 60
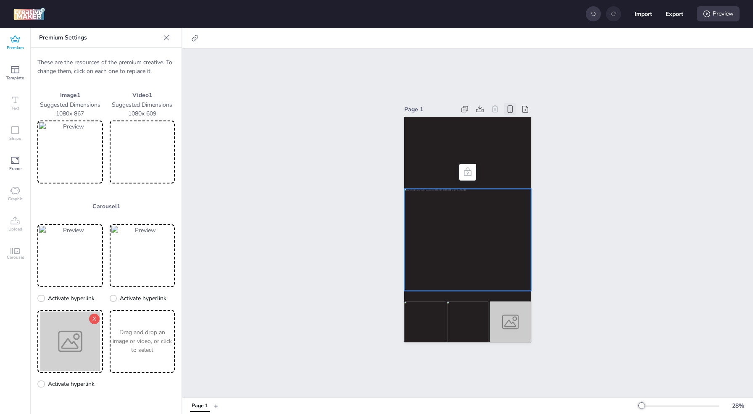
click at [68, 357] on img at bounding box center [70, 342] width 62 height 60
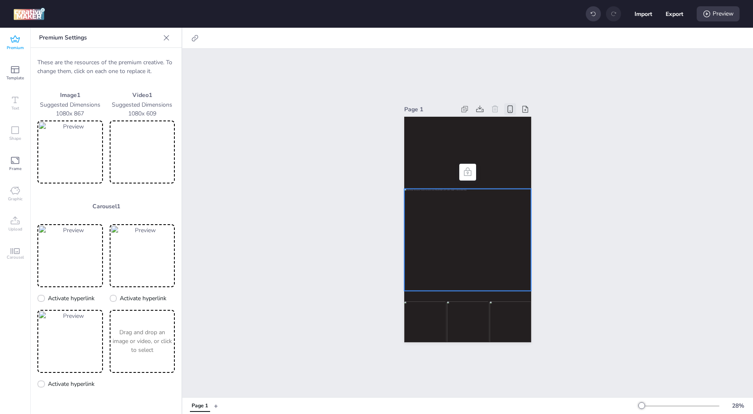
click at [476, 235] on div at bounding box center [467, 240] width 127 height 102
click at [85, 140] on img at bounding box center [70, 152] width 62 height 60
click at [429, 230] on div at bounding box center [467, 240] width 127 height 102
drag, startPoint x: 528, startPoint y: 185, endPoint x: 530, endPoint y: 207, distance: 21.5
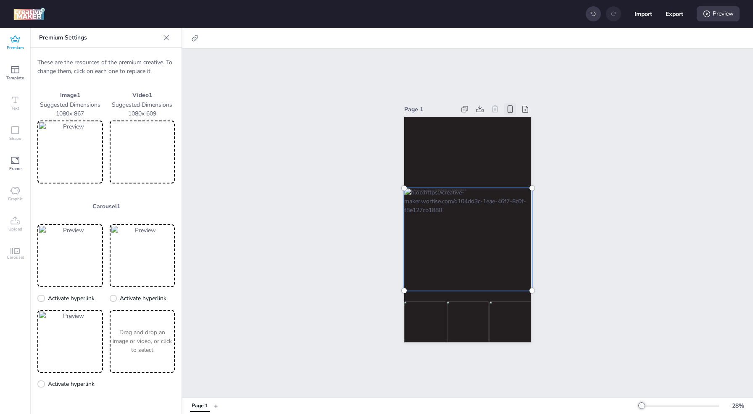
click at [530, 207] on div at bounding box center [468, 239] width 128 height 103
drag, startPoint x: 529, startPoint y: 185, endPoint x: 516, endPoint y: 198, distance: 18.7
click at [516, 198] on div at bounding box center [467, 240] width 127 height 102
click at [334, 259] on div "Page 1" at bounding box center [467, 223] width 571 height 349
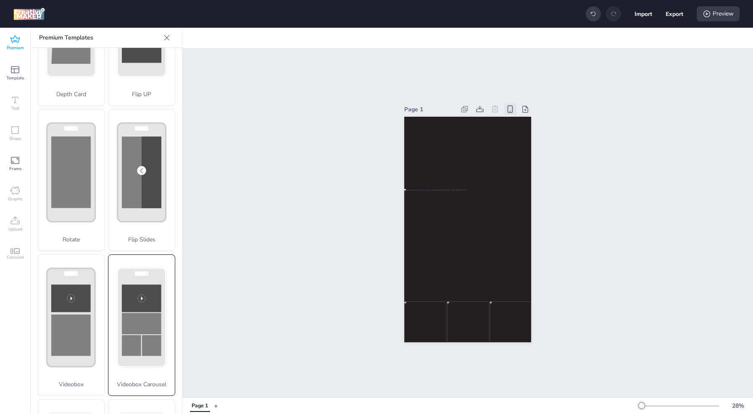
scroll to position [108, 0]
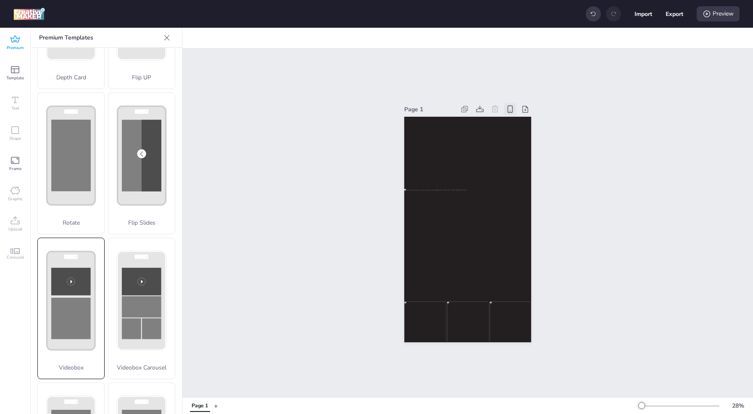
click at [77, 314] on rect at bounding box center [71, 319] width 40 height 42
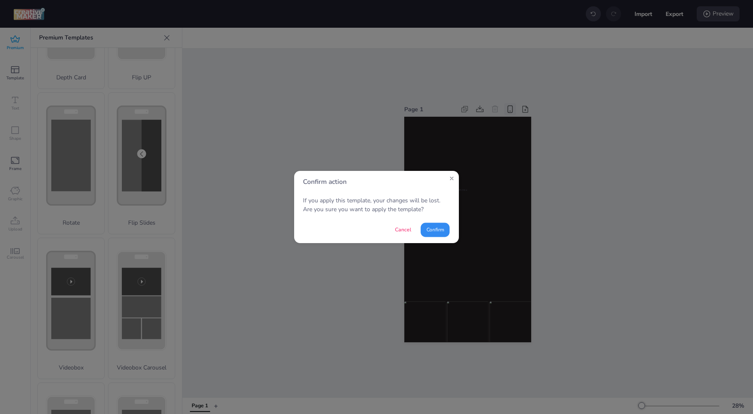
click at [441, 232] on button "Confirm" at bounding box center [435, 230] width 29 height 14
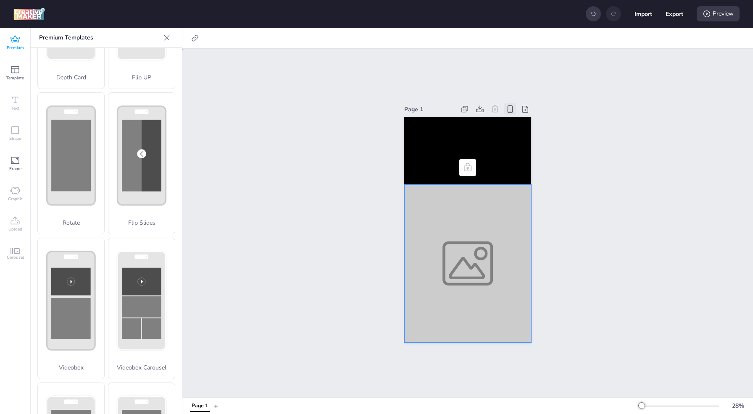
click at [438, 248] on div at bounding box center [467, 264] width 127 height 158
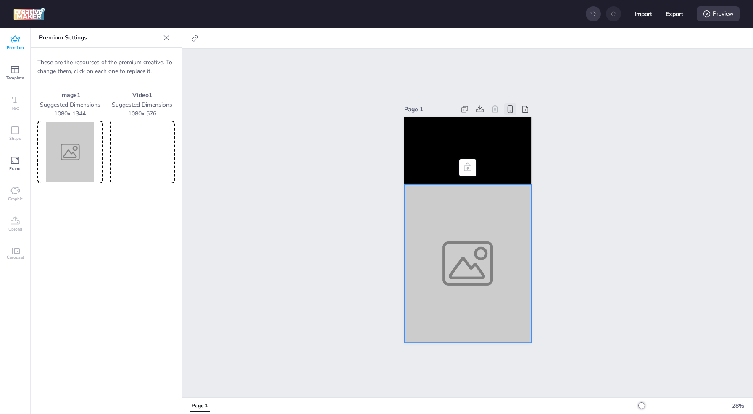
click at [63, 154] on img at bounding box center [70, 152] width 62 height 60
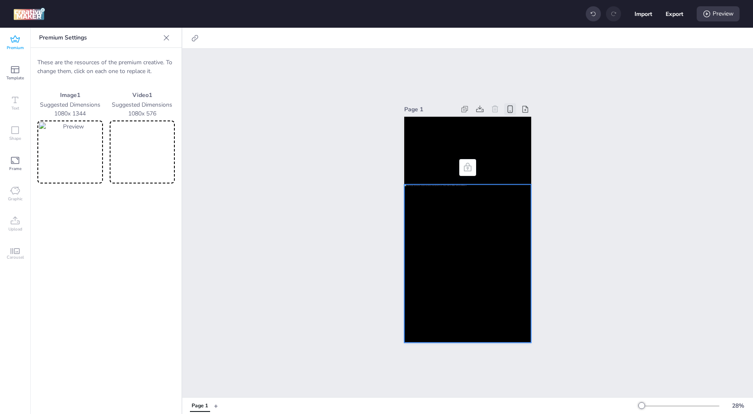
click at [149, 149] on video at bounding box center [142, 152] width 62 height 60
click at [299, 253] on div "Page 1" at bounding box center [467, 223] width 571 height 349
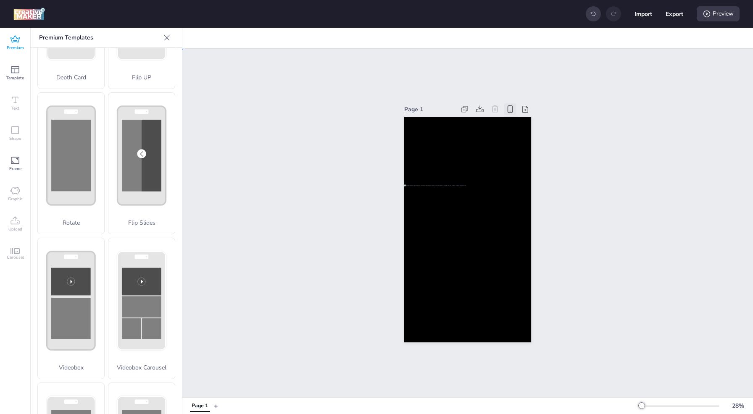
click at [299, 253] on div "Page 1" at bounding box center [467, 223] width 571 height 349
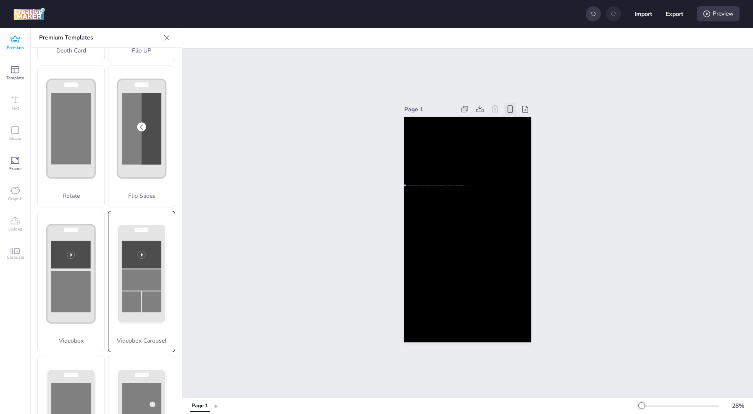
scroll to position [134, 0]
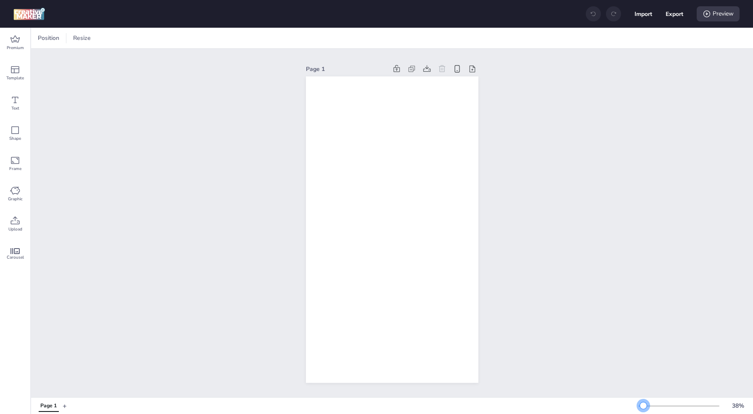
drag, startPoint x: 654, startPoint y: 407, endPoint x: 643, endPoint y: 408, distance: 10.5
click at [643, 408] on div at bounding box center [643, 406] width 7 height 7
click at [18, 76] on span "Template" at bounding box center [15, 78] width 18 height 7
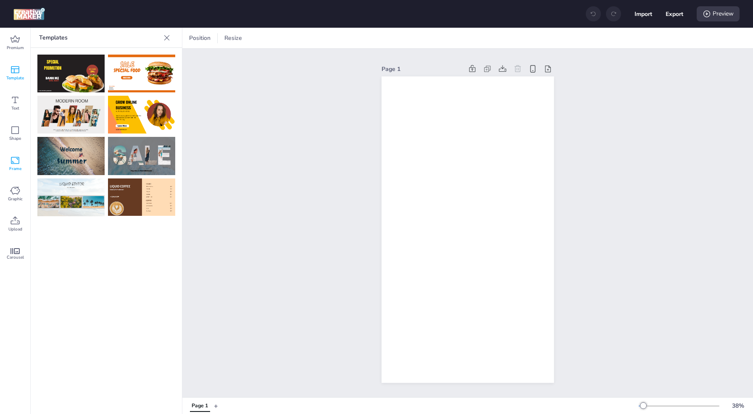
click at [18, 166] on span "Frame" at bounding box center [15, 169] width 12 height 7
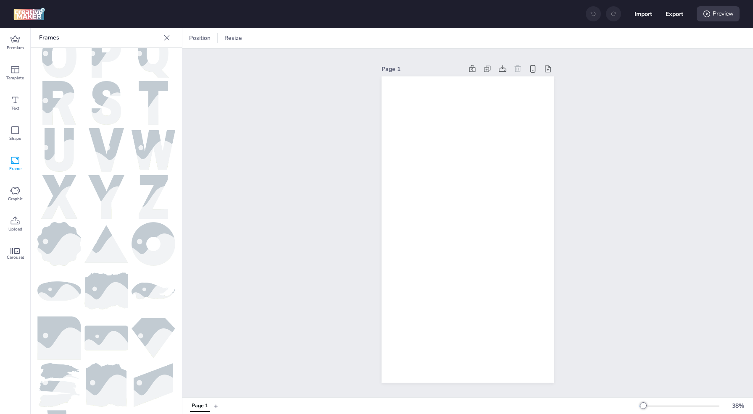
scroll to position [301, 0]
click at [114, 327] on img at bounding box center [106, 339] width 44 height 25
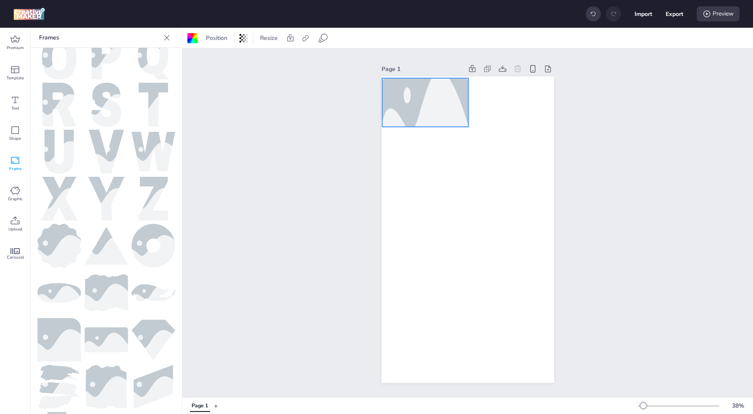
drag, startPoint x: 476, startPoint y: 217, endPoint x: 434, endPoint y: 90, distance: 134.1
click at [434, 90] on div at bounding box center [425, 102] width 86 height 129
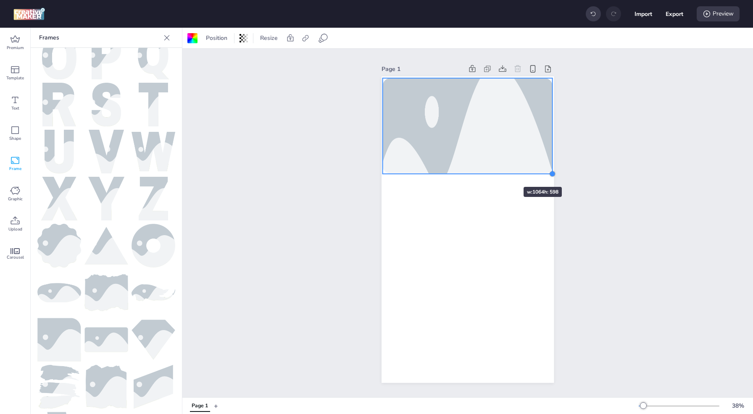
drag, startPoint x: 466, startPoint y: 125, endPoint x: 498, endPoint y: 172, distance: 57.4
click at [498, 172] on div at bounding box center [468, 229] width 172 height 307
click at [474, 139] on div at bounding box center [467, 126] width 170 height 255
click at [295, 158] on div "Page 1" at bounding box center [467, 223] width 571 height 349
click at [476, 113] on div at bounding box center [467, 126] width 170 height 255
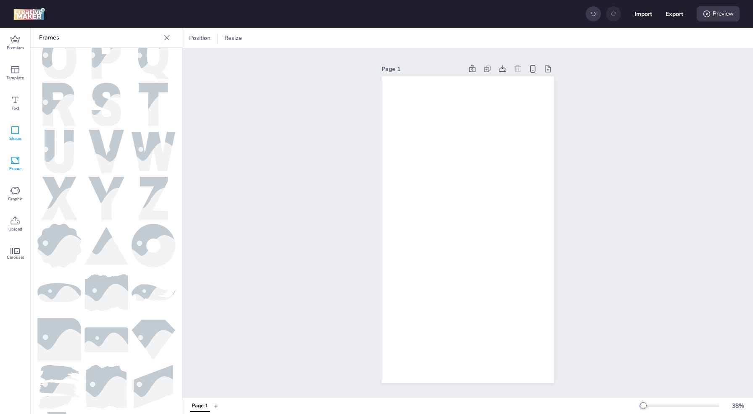
click at [16, 135] on icon at bounding box center [15, 130] width 10 height 10
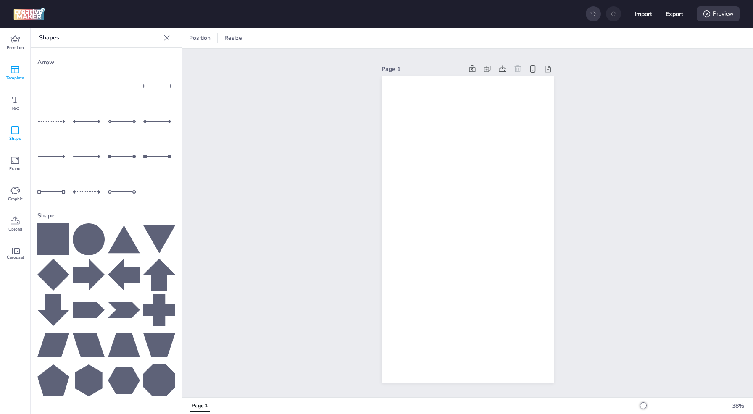
click at [20, 77] on span "Template" at bounding box center [15, 78] width 18 height 7
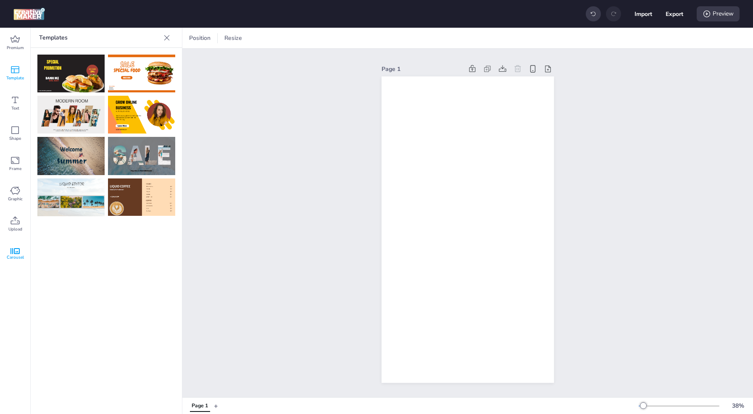
click at [16, 254] on icon at bounding box center [15, 251] width 9 height 6
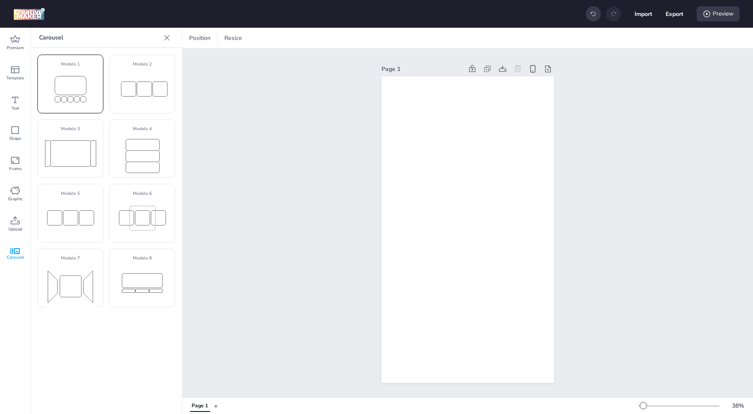
click at [87, 105] on rect at bounding box center [70, 88] width 39 height 35
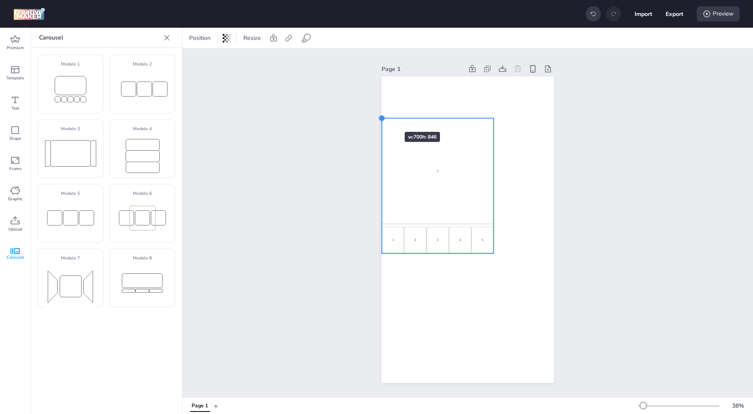
drag, startPoint x: 440, startPoint y: 205, endPoint x: 380, endPoint y: 117, distance: 106.4
click at [380, 117] on div at bounding box center [381, 118] width 7 height 7
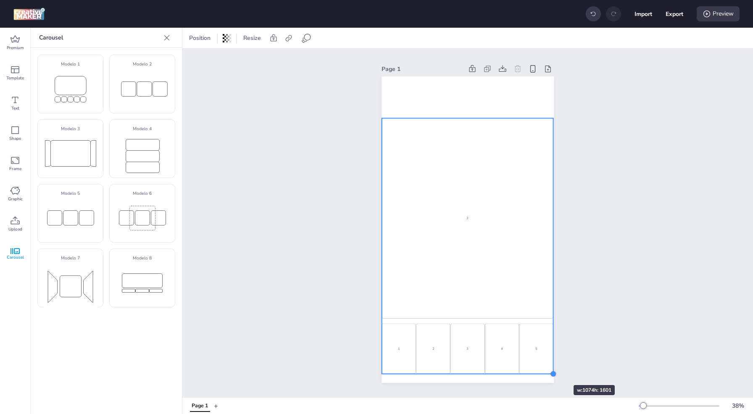
drag, startPoint x: 489, startPoint y: 250, endPoint x: 549, endPoint y: 370, distance: 134.6
click at [550, 371] on div at bounding box center [553, 374] width 7 height 7
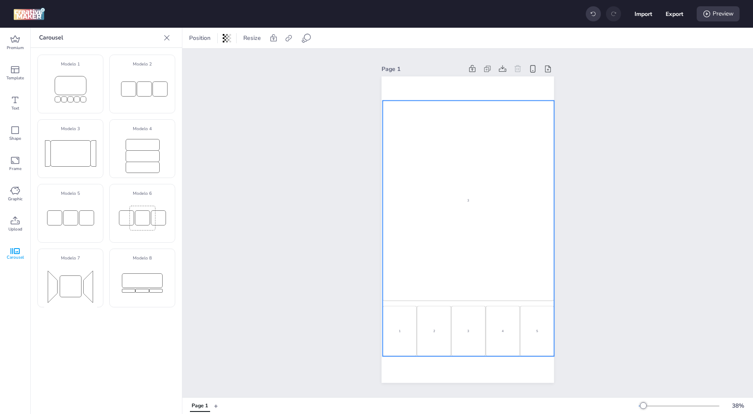
drag, startPoint x: 481, startPoint y: 274, endPoint x: 482, endPoint y: 256, distance: 17.7
click at [211, 256] on div "1 2 3 4 5" at bounding box center [124, 201] width 171 height 200
select select "cover"
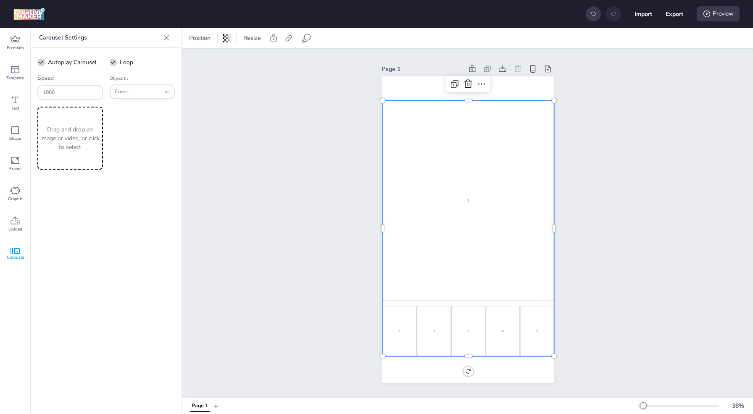
click at [73, 144] on p "Drag and drop an image or video, or click to select" at bounding box center [70, 138] width 62 height 26
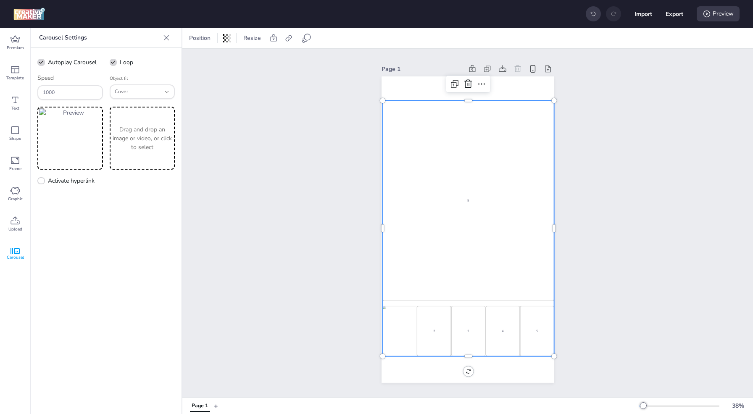
click at [151, 143] on p "Drag and drop an image or video, or click to select" at bounding box center [142, 138] width 62 height 26
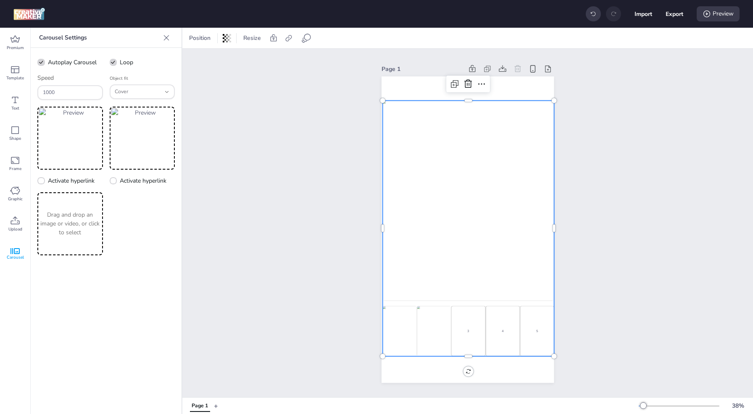
click at [83, 231] on p "Drag and drop an image or video, or click to select" at bounding box center [70, 224] width 62 height 26
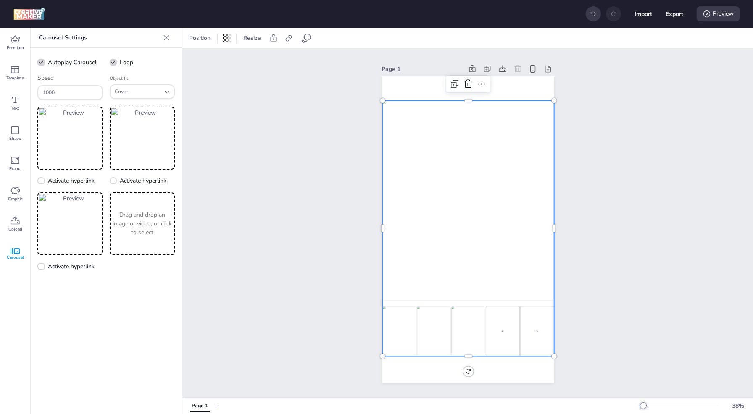
click at [163, 228] on p "Drag and drop an image or video, or click to select" at bounding box center [142, 224] width 62 height 26
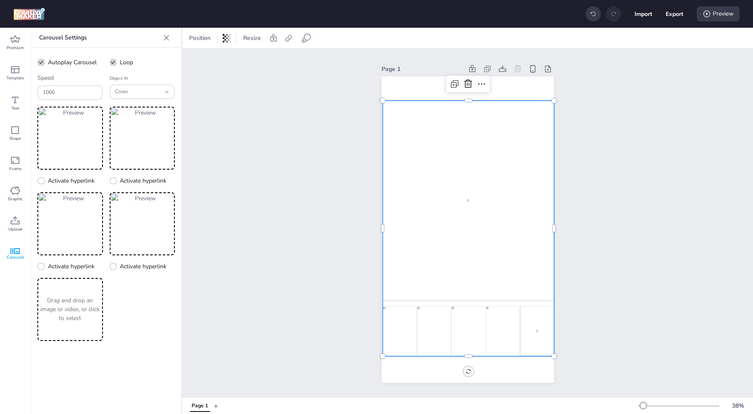
click at [74, 318] on p "Drag and drop an image or video, or click to select" at bounding box center [70, 309] width 62 height 26
click at [538, 324] on div "5 5" at bounding box center [467, 229] width 171 height 256
click at [168, 42] on div at bounding box center [166, 37] width 13 height 13
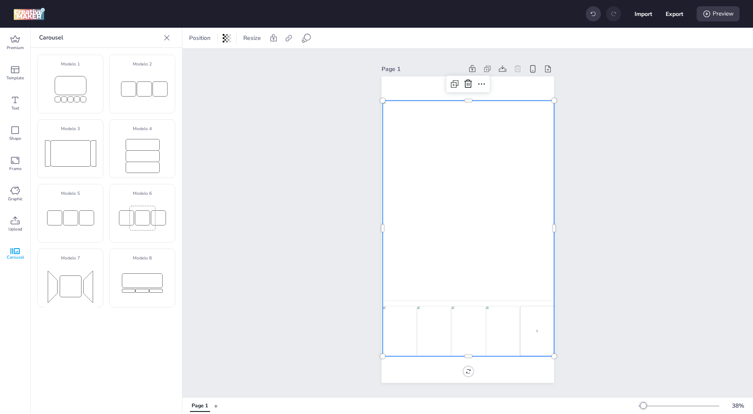
click at [459, 224] on div "5" at bounding box center [467, 201] width 171 height 200
select select "cover"
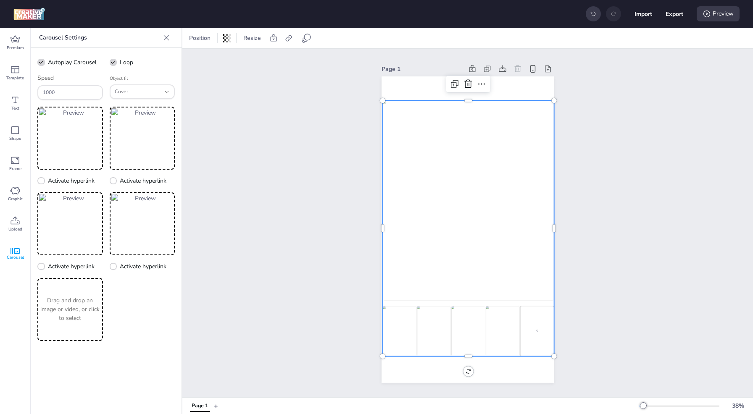
click at [459, 224] on img at bounding box center [467, 201] width 171 height 200
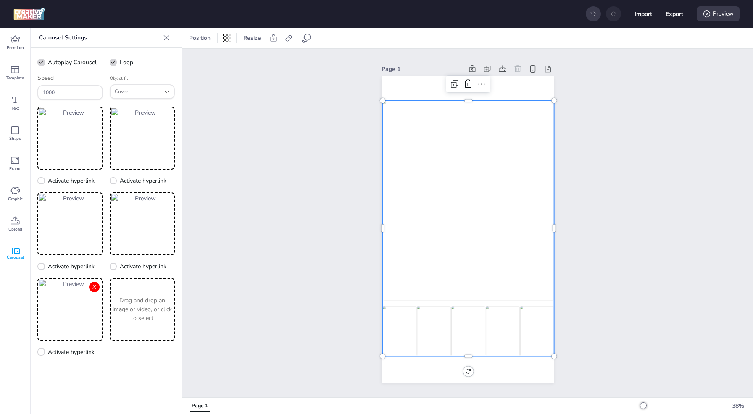
click at [94, 288] on button "X" at bounding box center [94, 287] width 11 height 11
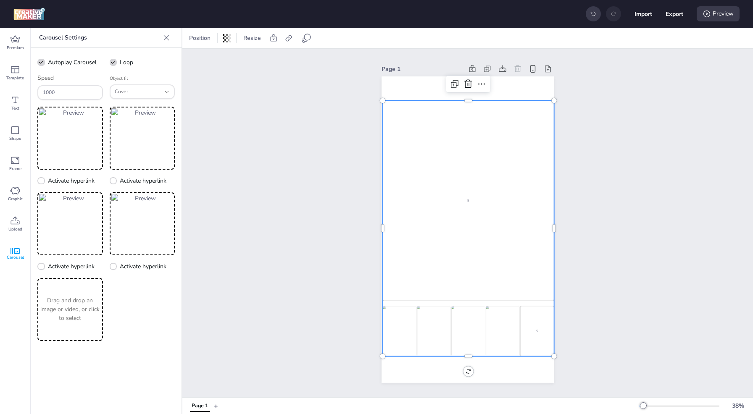
click at [94, 288] on div "Drag and drop an image or video, or click to select" at bounding box center [70, 309] width 66 height 63
click at [18, 251] on icon at bounding box center [15, 251] width 9 height 6
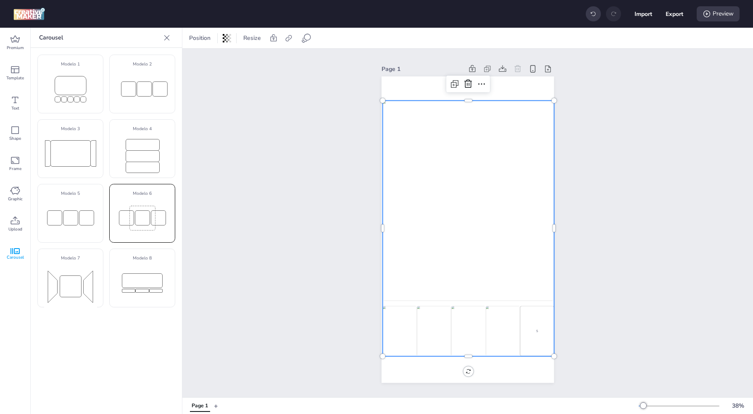
click at [129, 221] on rect at bounding box center [126, 218] width 15 height 15
click at [432, 315] on div "5 5" at bounding box center [467, 229] width 171 height 256
select select "cover"
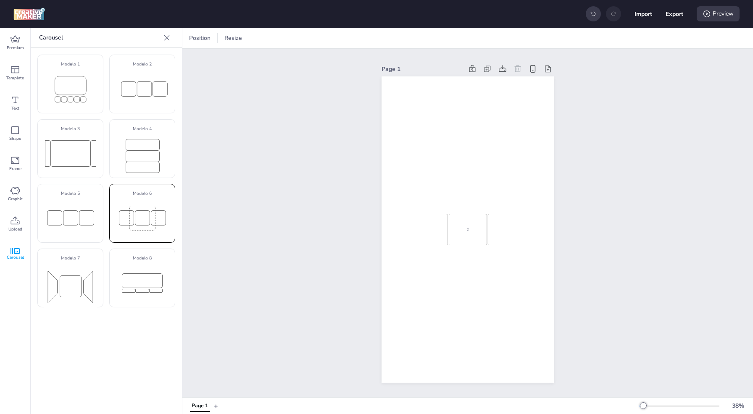
click at [153, 208] on rect at bounding box center [142, 218] width 53 height 34
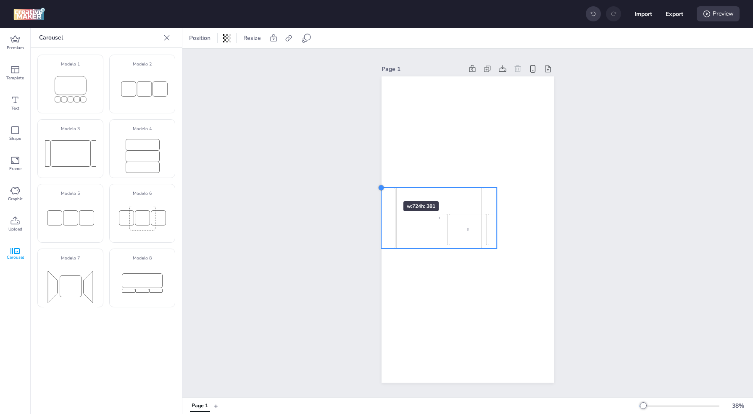
drag, startPoint x: 442, startPoint y: 216, endPoint x: 378, endPoint y: 186, distance: 70.7
click at [378, 186] on div at bounding box center [381, 188] width 7 height 7
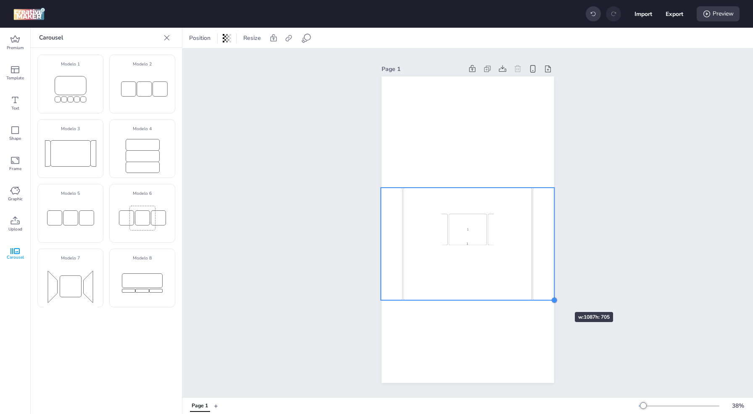
drag, startPoint x: 492, startPoint y: 245, endPoint x: 550, endPoint y: 297, distance: 77.1
click at [551, 297] on div at bounding box center [554, 300] width 7 height 7
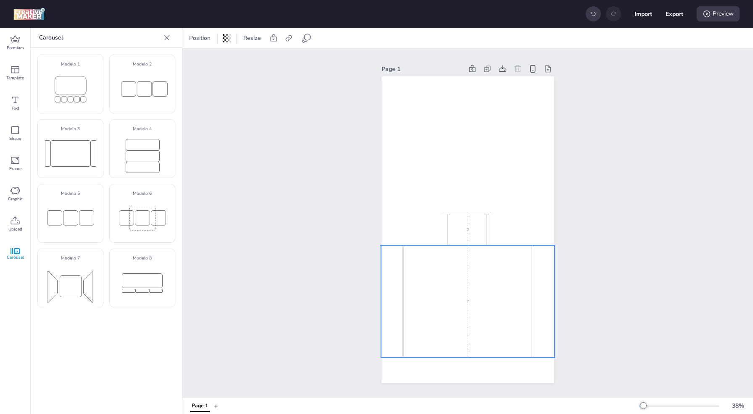
drag, startPoint x: 478, startPoint y: 280, endPoint x: 477, endPoint y: 338, distance: 58.0
click at [189, 338] on div "2 3 1 2 3 1 2" at bounding box center [103, 301] width 174 height 112
select select "cover"
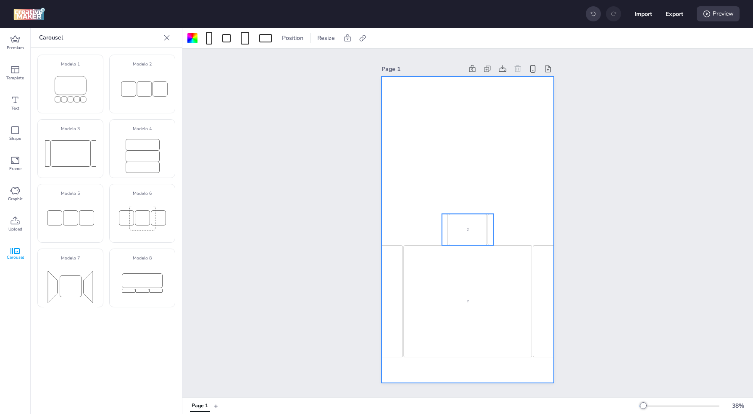
click at [479, 218] on div "2" at bounding box center [468, 230] width 38 height 32
select select "cover"
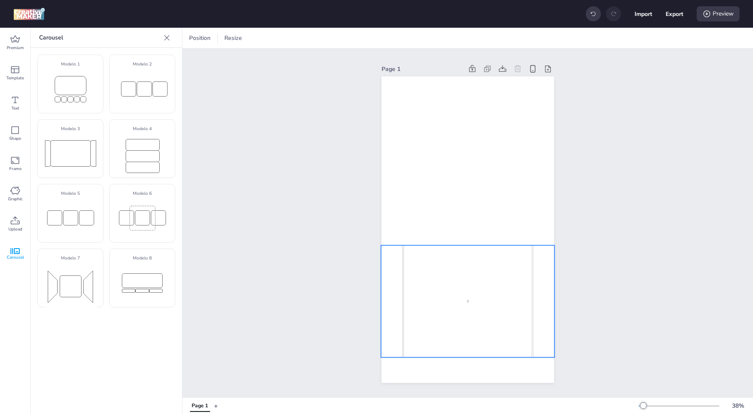
click at [440, 281] on div "2" at bounding box center [467, 301] width 128 height 112
select select "cover"
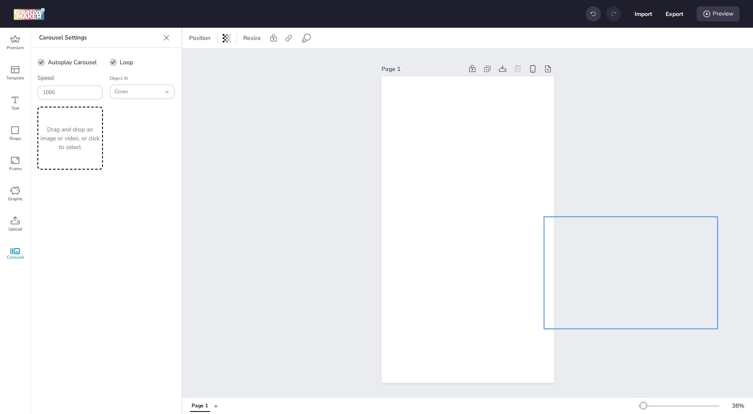
drag, startPoint x: 440, startPoint y: 281, endPoint x: 604, endPoint y: 253, distance: 165.6
click at [604, 253] on div "Page 1 2 3 1 2 3 1 2" at bounding box center [467, 223] width 571 height 349
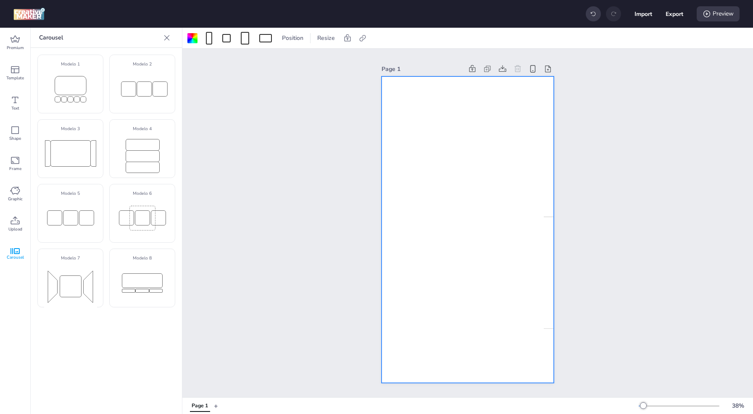
click at [166, 42] on div at bounding box center [166, 37] width 13 height 13
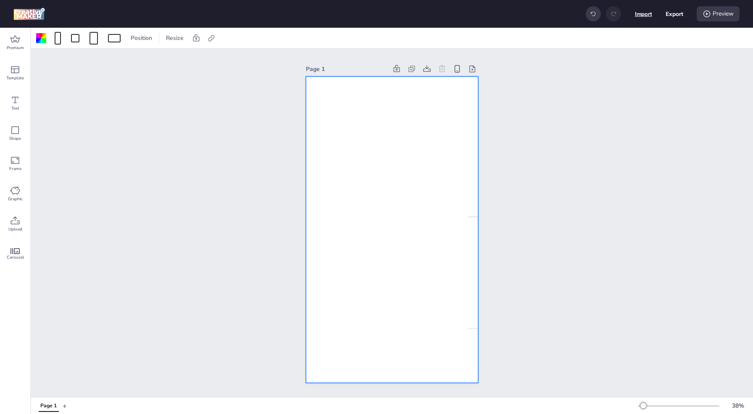
click at [644, 12] on button "Import" at bounding box center [643, 13] width 17 height 17
click at [592, 11] on icon at bounding box center [594, 14] width 6 height 6
click at [417, 282] on div "3" at bounding box center [392, 301] width 128 height 112
select select "cover"
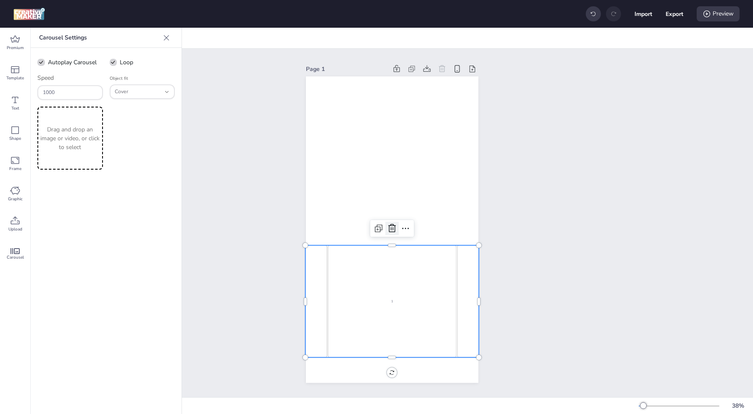
click at [391, 227] on icon at bounding box center [392, 229] width 10 height 10
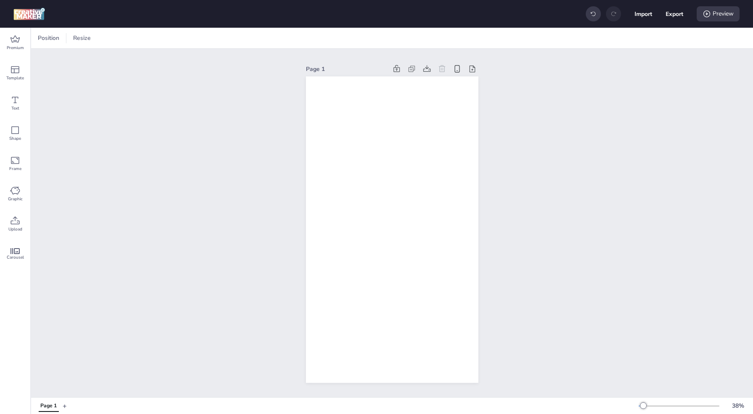
click at [53, 406] on div "Page 1" at bounding box center [48, 407] width 16 height 8
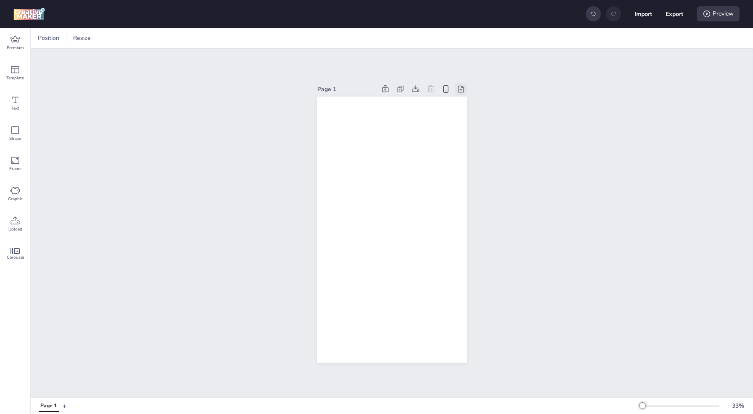
click at [457, 85] on icon at bounding box center [461, 89] width 8 height 8
click at [429, 83] on div at bounding box center [431, 89] width 12 height 12
click at [22, 162] on div "Frame" at bounding box center [15, 164] width 30 height 30
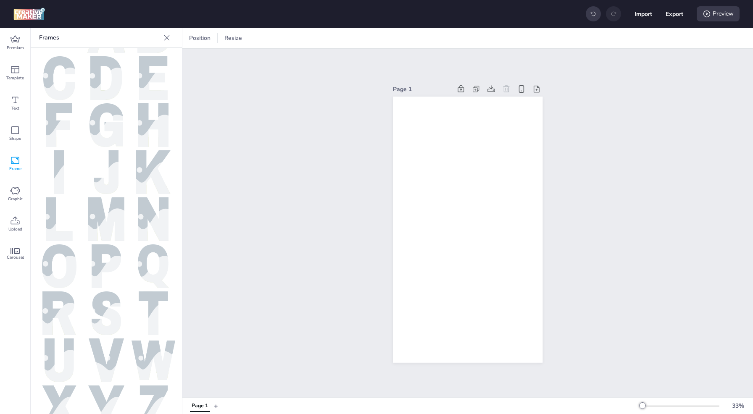
scroll to position [0, 0]
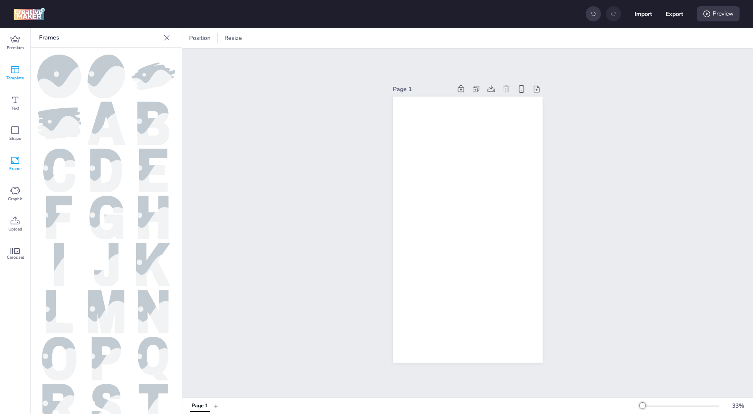
click at [17, 76] on span "Template" at bounding box center [15, 78] width 18 height 7
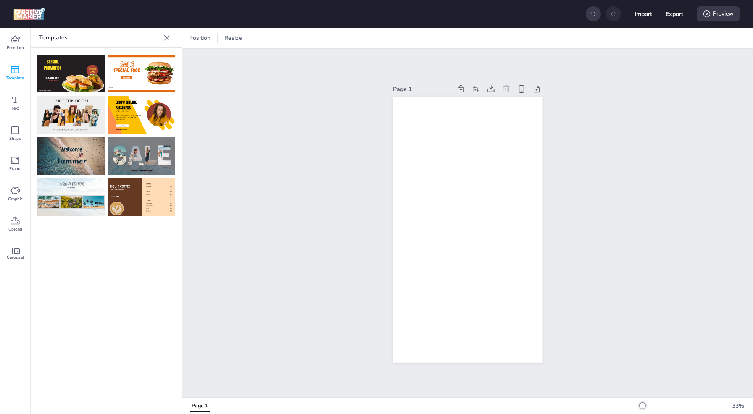
click at [64, 74] on img at bounding box center [70, 74] width 67 height 38
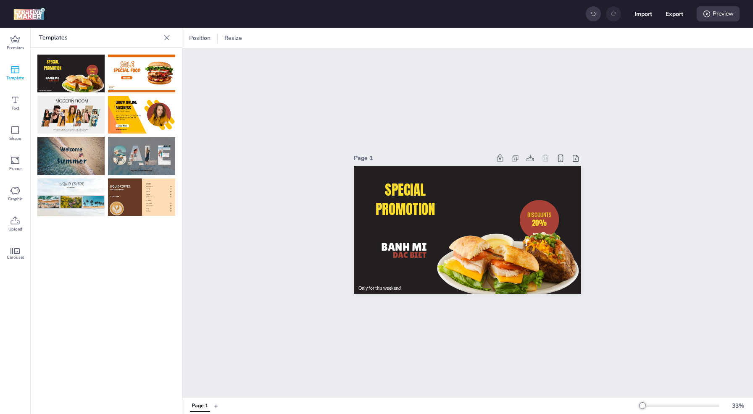
click at [144, 82] on img at bounding box center [141, 74] width 67 height 38
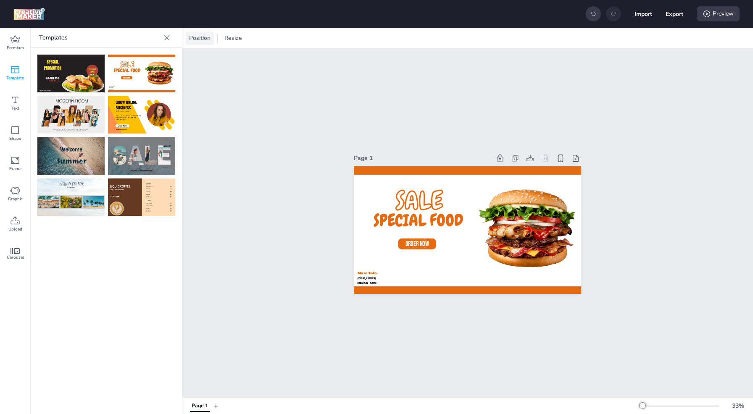
click at [200, 39] on span "Position" at bounding box center [199, 38] width 25 height 9
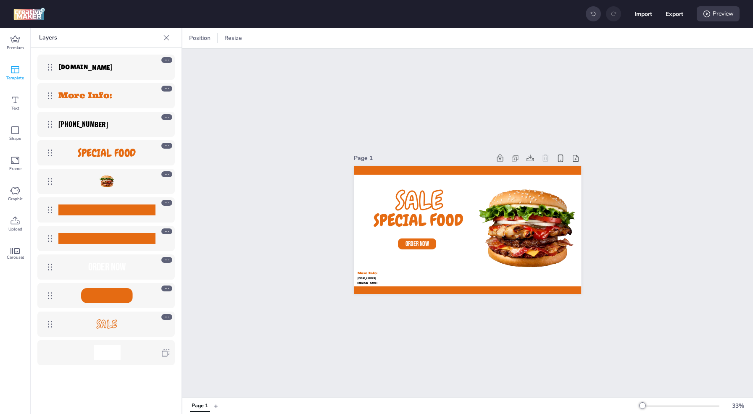
click at [171, 35] on div at bounding box center [166, 37] width 13 height 13
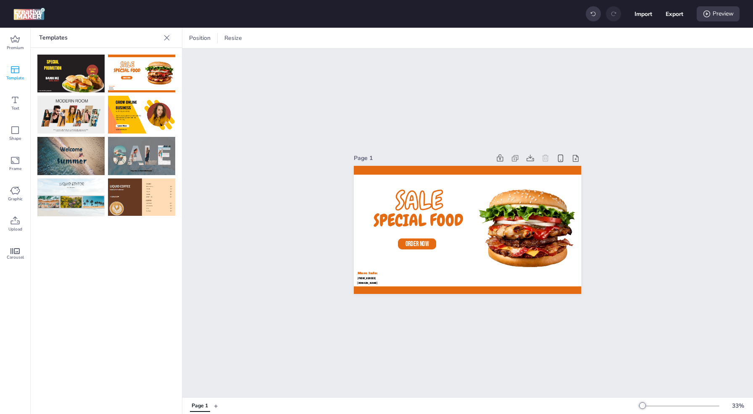
click at [146, 188] on img at bounding box center [141, 198] width 67 height 38
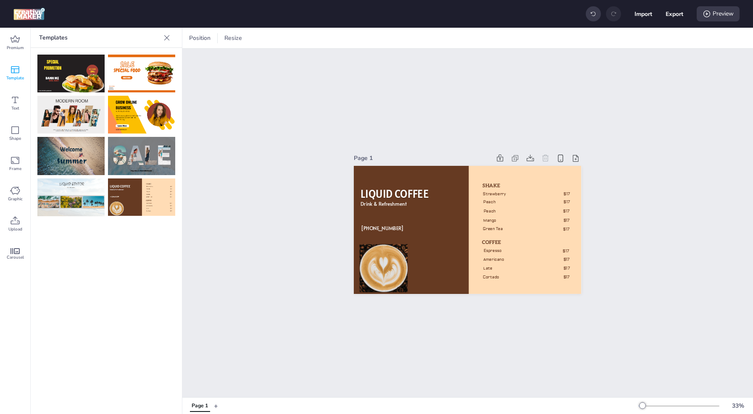
click at [55, 195] on img at bounding box center [70, 198] width 67 height 38
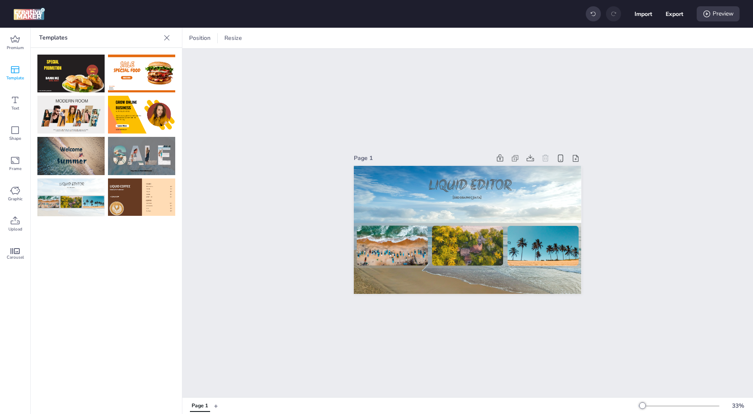
click at [65, 158] on img at bounding box center [70, 156] width 67 height 38
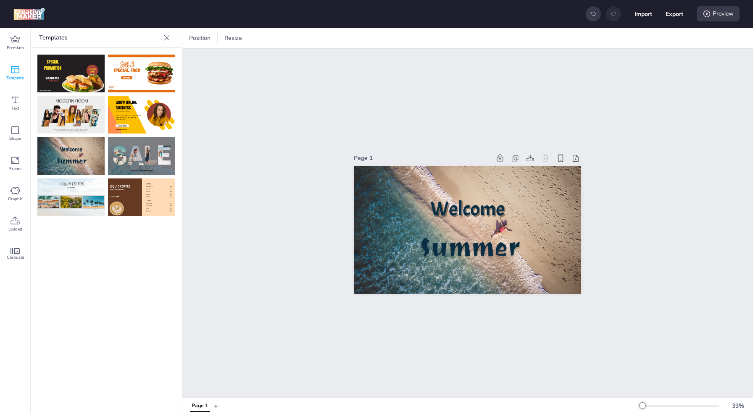
click at [67, 202] on img at bounding box center [70, 198] width 67 height 38
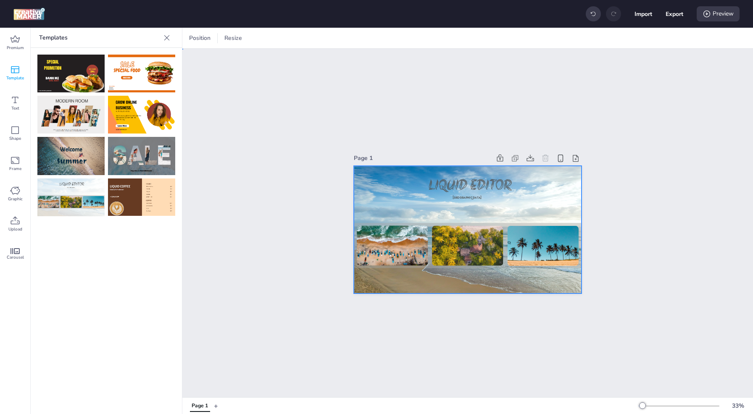
click at [372, 187] on div at bounding box center [467, 230] width 227 height 128
click at [15, 251] on icon at bounding box center [15, 251] width 9 height 6
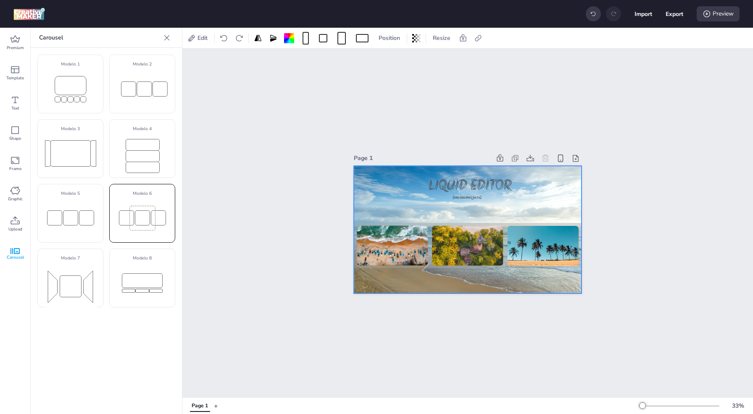
click at [137, 227] on rect at bounding box center [142, 218] width 53 height 34
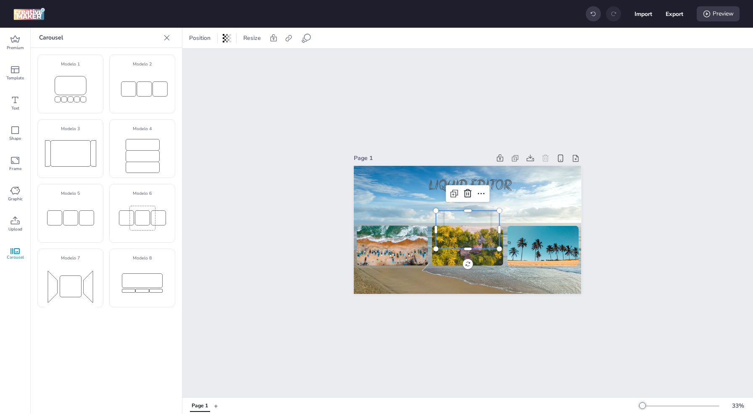
click at [216, 407] on button "+" at bounding box center [216, 406] width 4 height 15
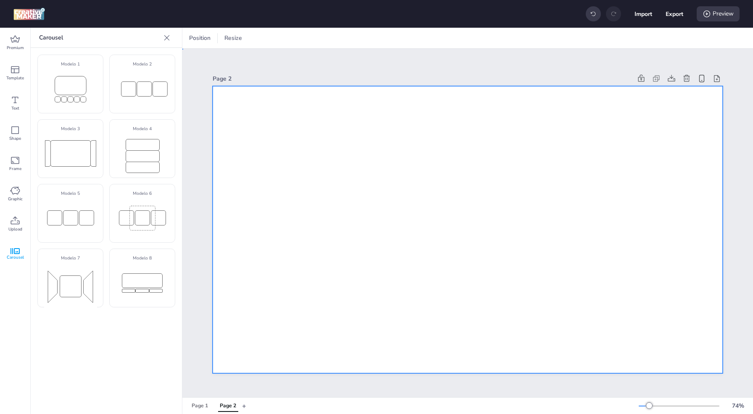
click at [382, 226] on div at bounding box center [468, 229] width 510 height 287
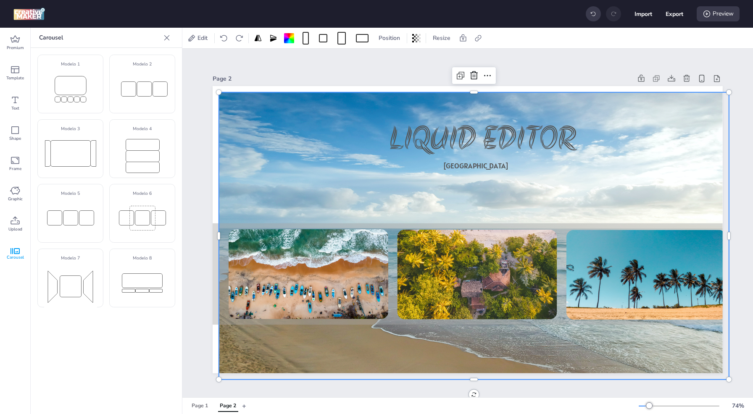
click at [261, 270] on div at bounding box center [309, 266] width 160 height 120
click at [308, 39] on div at bounding box center [306, 38] width 6 height 13
click at [304, 79] on button "1080 x 1920 px" at bounding box center [302, 73] width 42 height 12
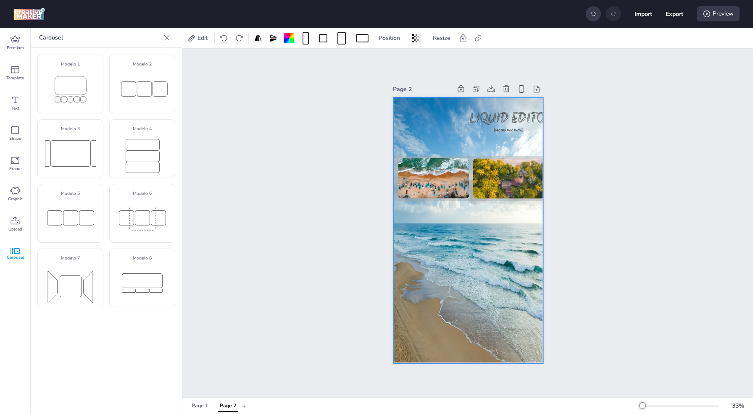
click at [431, 269] on div at bounding box center [468, 231] width 150 height 266
click at [454, 292] on div at bounding box center [468, 231] width 150 height 266
click at [417, 274] on div at bounding box center [468, 231] width 150 height 266
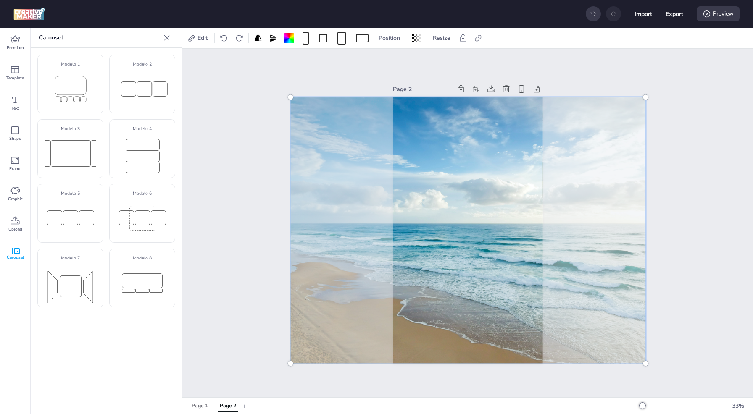
click at [345, 253] on div at bounding box center [467, 230] width 365 height 277
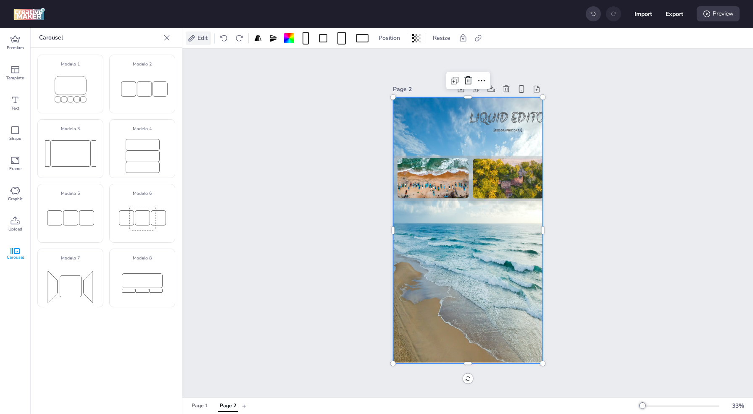
click at [202, 39] on span "Edit" at bounding box center [202, 38] width 13 height 9
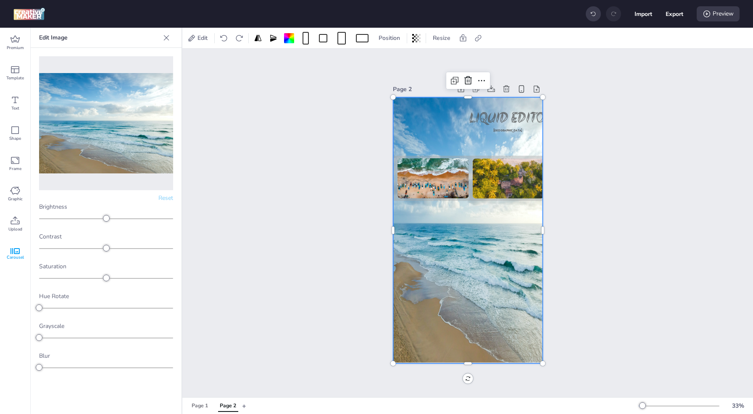
click at [135, 144] on img at bounding box center [106, 123] width 134 height 100
click at [61, 38] on p "Edit Image" at bounding box center [99, 38] width 121 height 20
click at [478, 81] on icon at bounding box center [482, 81] width 10 height 10
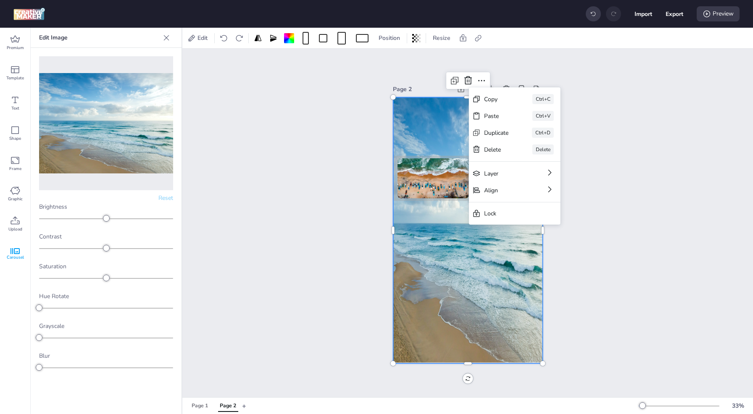
click at [449, 312] on div at bounding box center [468, 231] width 150 height 266
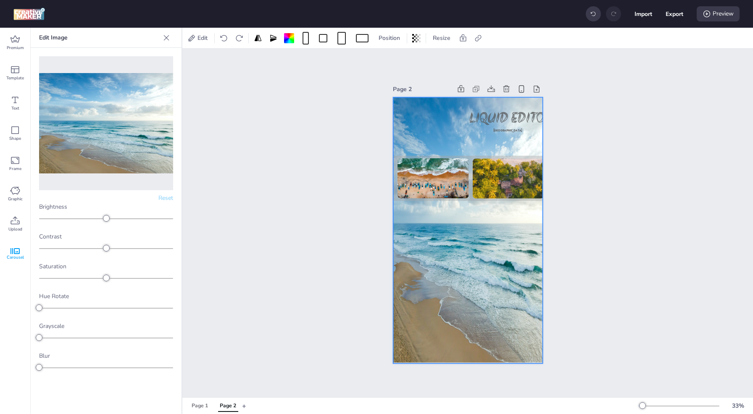
click at [449, 312] on div at bounding box center [468, 231] width 150 height 266
click at [168, 37] on icon at bounding box center [166, 38] width 8 height 8
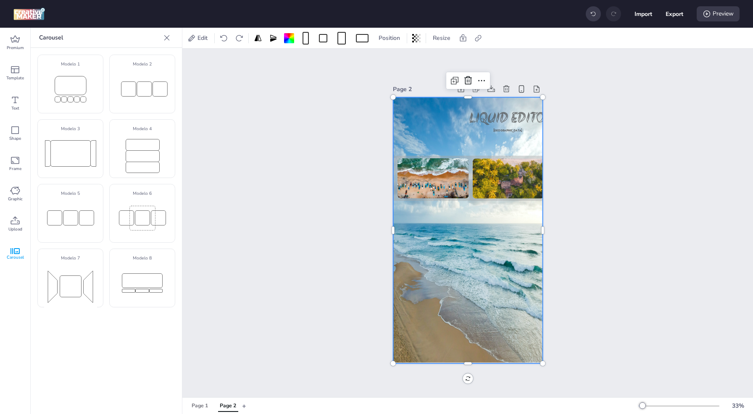
click at [414, 266] on div at bounding box center [468, 231] width 150 height 266
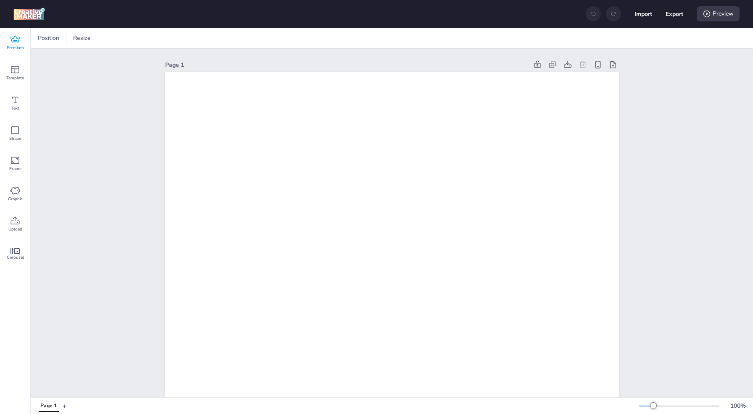
click at [23, 42] on div "Premium" at bounding box center [15, 43] width 30 height 30
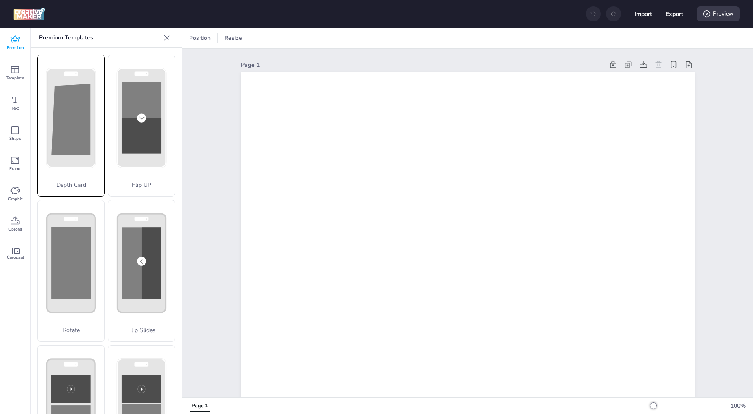
click at [78, 149] on div "Depth Card" at bounding box center [70, 126] width 67 height 142
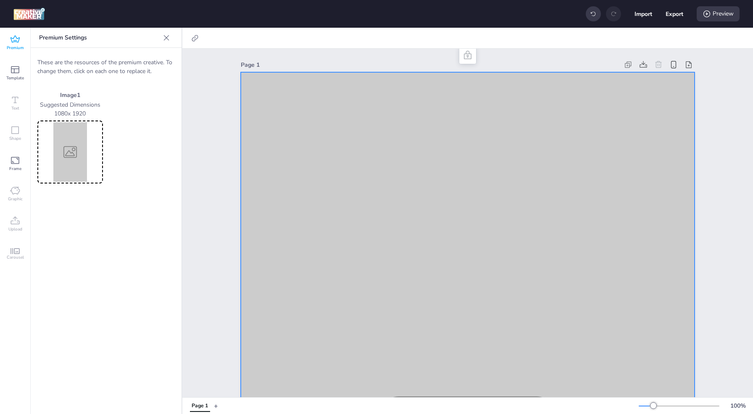
click at [71, 148] on img at bounding box center [70, 152] width 62 height 60
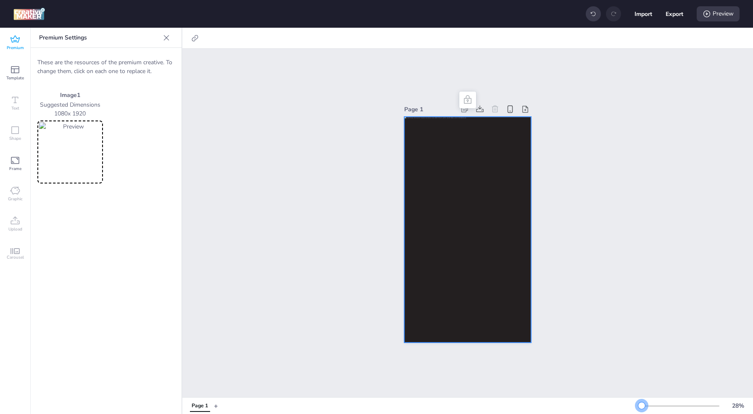
click at [642, 399] on div at bounding box center [679, 406] width 81 height 7
click at [724, 14] on div "Preview" at bounding box center [718, 13] width 43 height 15
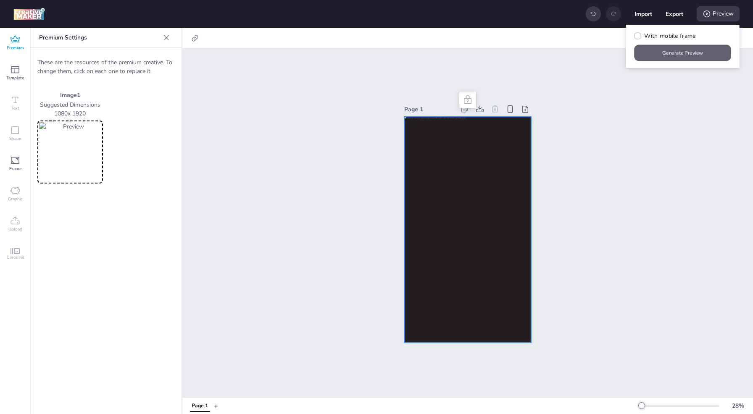
click at [693, 53] on button "Generate Preview" at bounding box center [683, 53] width 97 height 16
click at [680, 32] on span "With mobile frame" at bounding box center [669, 36] width 51 height 9
click at [639, 37] on input "With mobile frame" at bounding box center [636, 39] width 5 height 5
checkbox input "true"
click at [681, 56] on button "Generate Preview" at bounding box center [683, 53] width 97 height 16
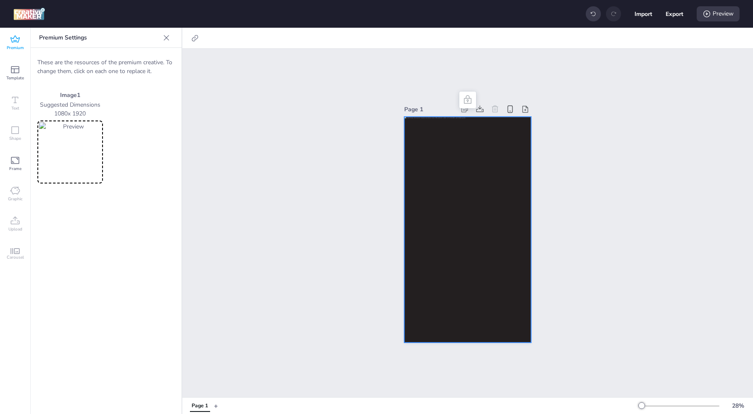
click at [76, 158] on img at bounding box center [70, 152] width 62 height 60
click at [716, 14] on div "Preview" at bounding box center [718, 13] width 43 height 15
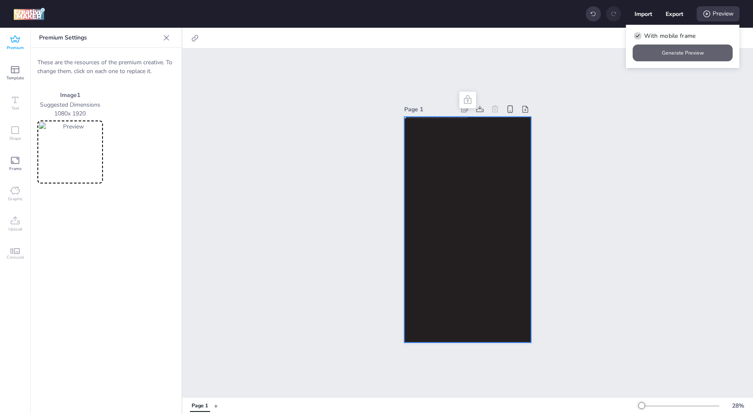
click at [676, 52] on button "Generate Preview" at bounding box center [683, 53] width 100 height 17
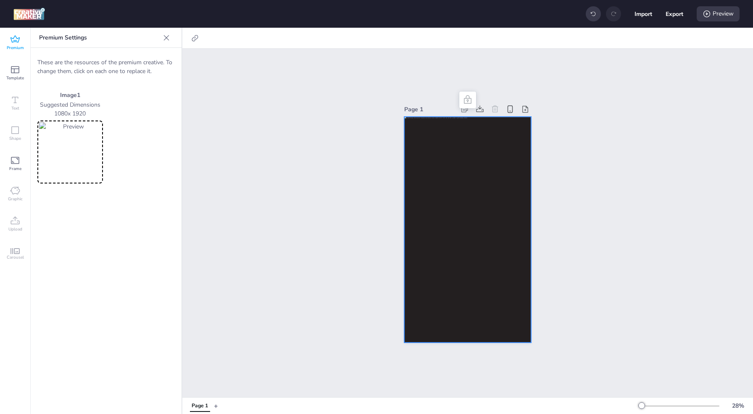
click at [69, 147] on img at bounding box center [70, 152] width 62 height 60
click at [18, 42] on icon at bounding box center [15, 39] width 10 height 10
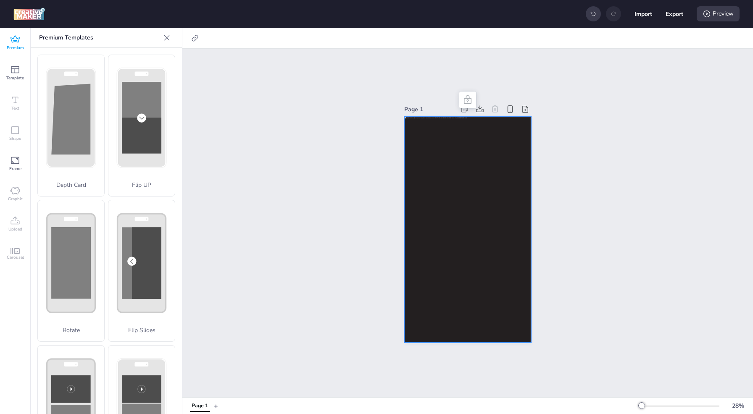
click at [145, 273] on div "Flip Slides" at bounding box center [141, 271] width 67 height 142
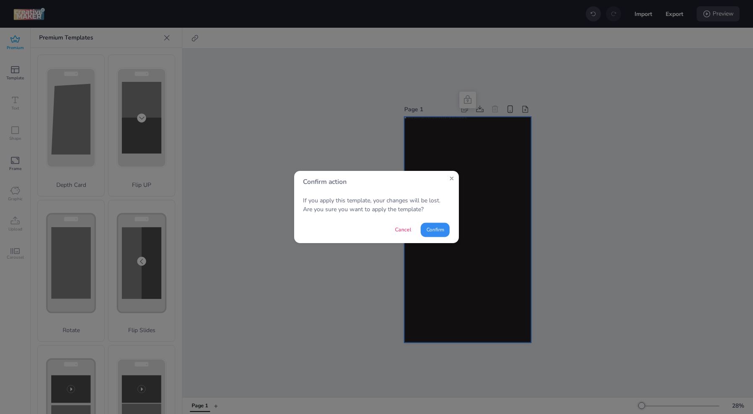
click at [437, 230] on button "Confirm" at bounding box center [435, 230] width 29 height 14
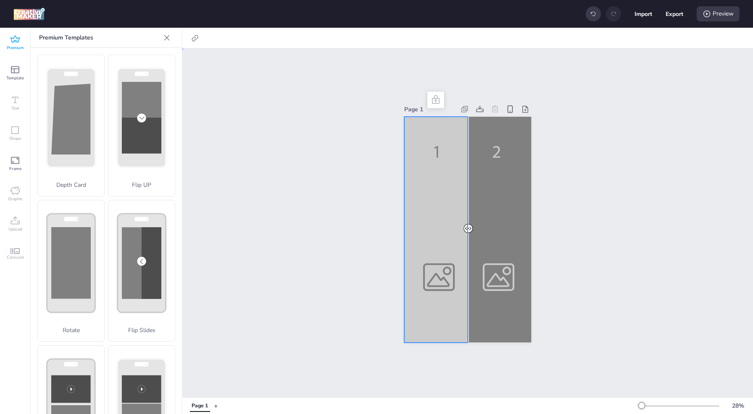
click at [442, 231] on div at bounding box center [467, 230] width 127 height 226
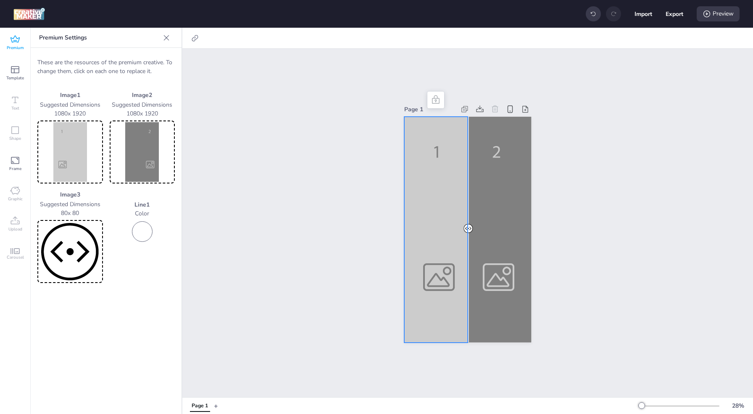
click at [74, 159] on img at bounding box center [70, 152] width 62 height 60
click at [166, 38] on icon at bounding box center [166, 37] width 5 height 5
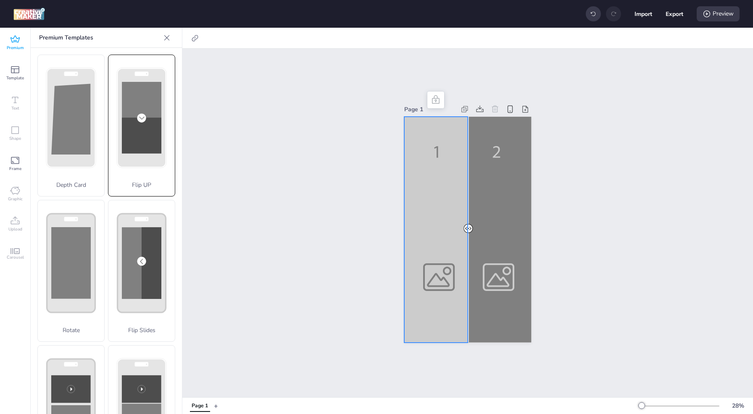
click at [149, 142] on div "Flip UP" at bounding box center [141, 126] width 67 height 142
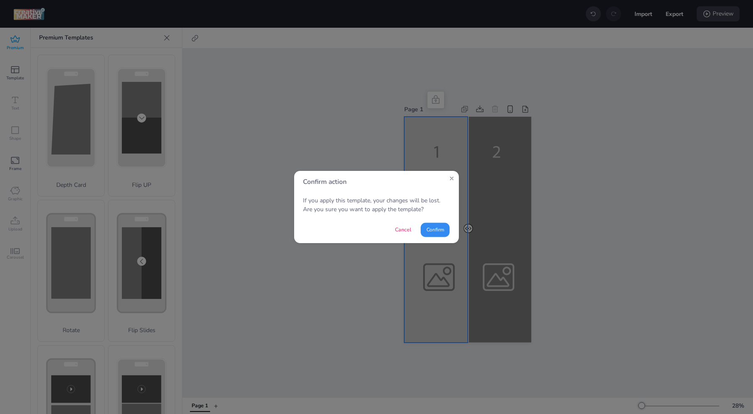
click at [441, 229] on button "Confirm" at bounding box center [435, 230] width 29 height 14
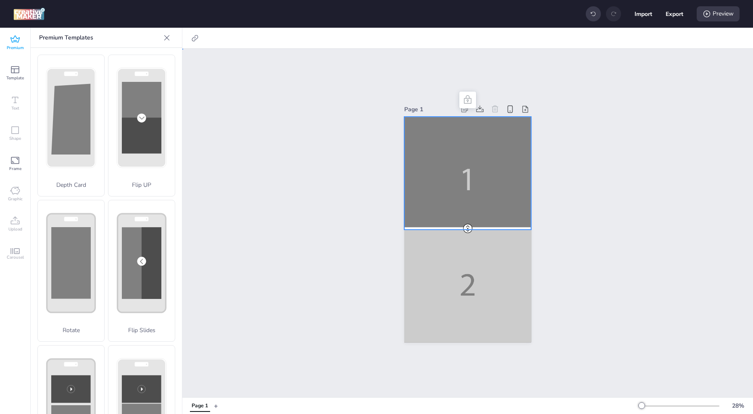
click at [423, 198] on div at bounding box center [467, 230] width 127 height 226
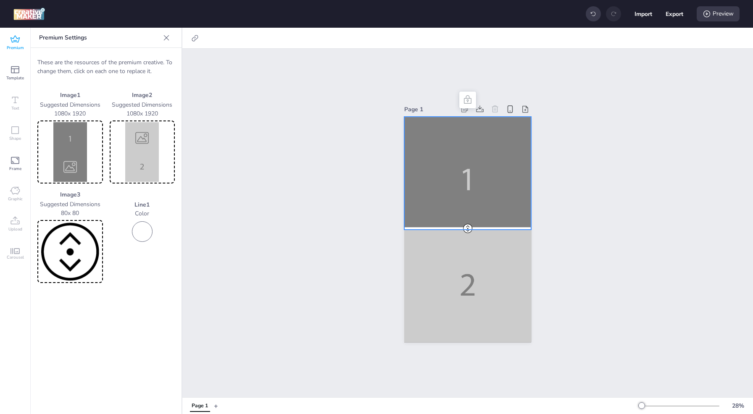
click at [64, 158] on img at bounding box center [70, 152] width 62 height 60
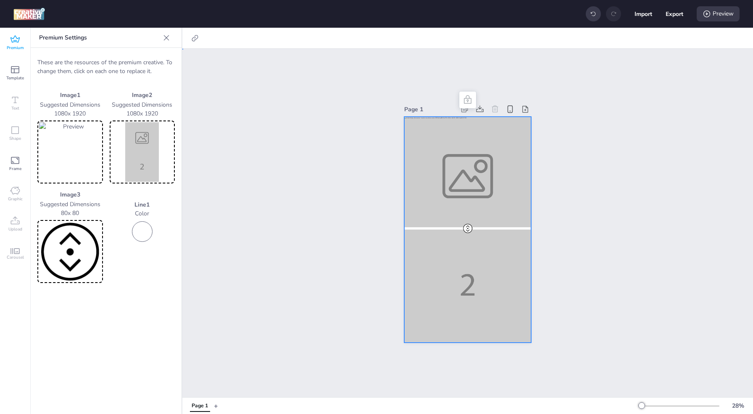
click at [474, 269] on div at bounding box center [467, 230] width 127 height 226
click at [137, 152] on img at bounding box center [142, 152] width 62 height 60
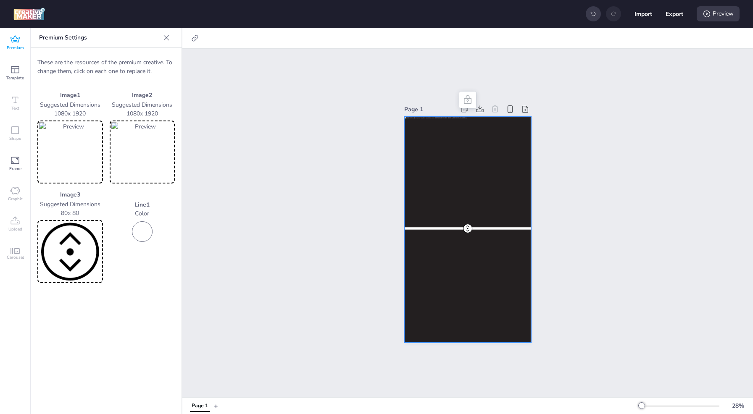
click at [60, 152] on img at bounding box center [70, 152] width 62 height 60
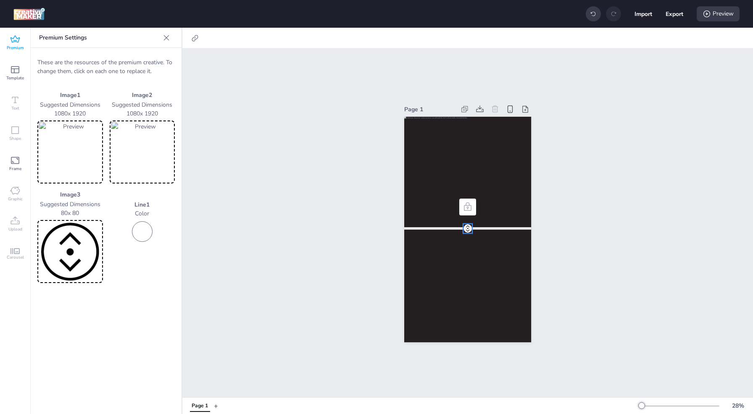
click at [466, 224] on div at bounding box center [467, 228] width 9 height 9
click at [80, 137] on img at bounding box center [70, 152] width 62 height 60
click at [303, 185] on div "Page 1" at bounding box center [467, 223] width 571 height 349
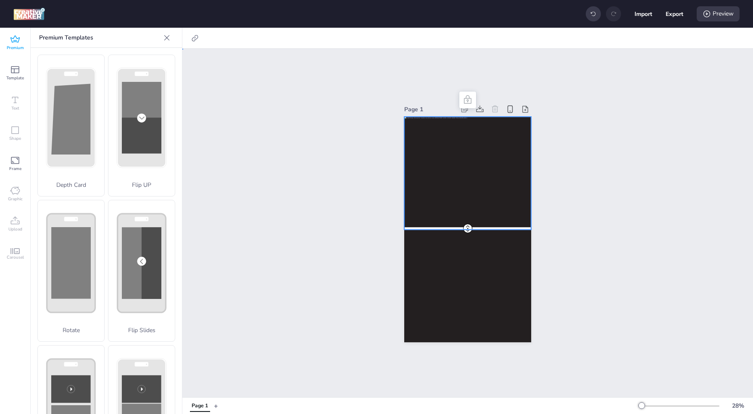
click at [425, 162] on div at bounding box center [467, 230] width 127 height 226
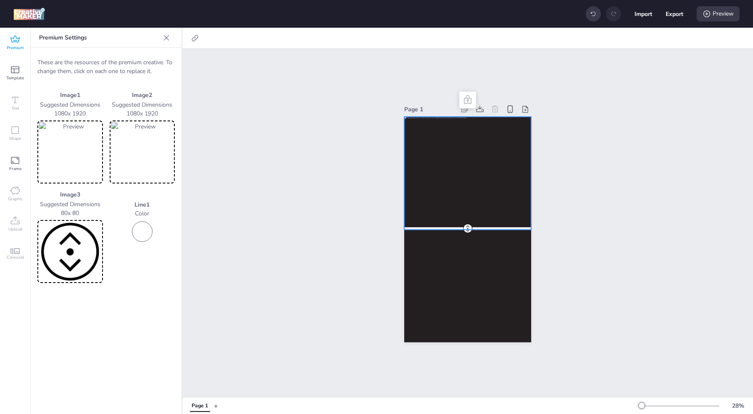
click at [155, 158] on img at bounding box center [142, 152] width 62 height 60
